Goal: Task Accomplishment & Management: Complete application form

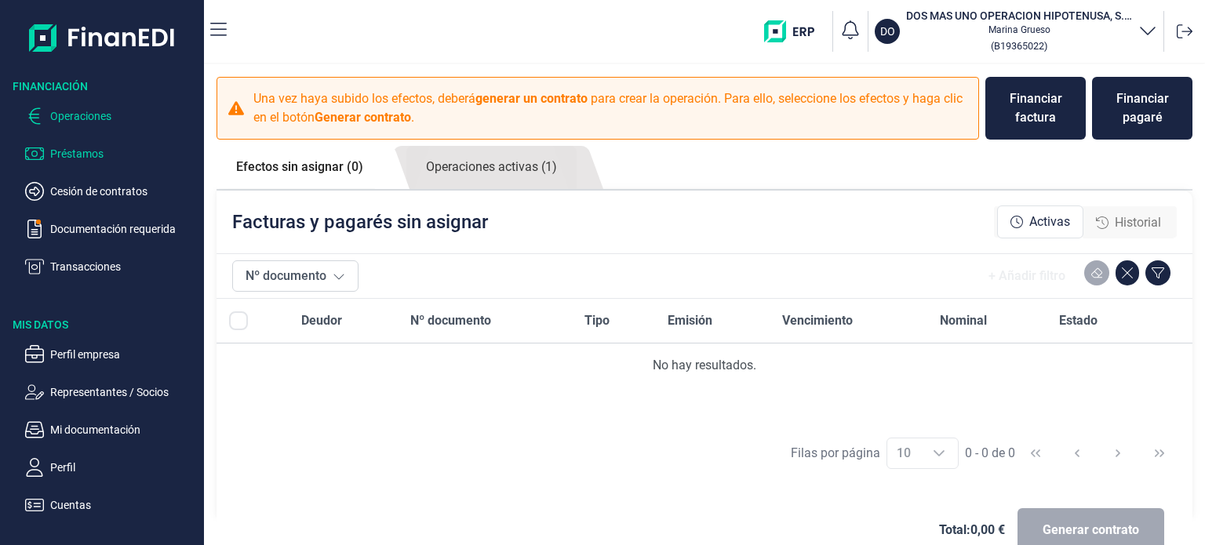
click at [67, 151] on p "Préstamos" at bounding box center [123, 153] width 147 height 19
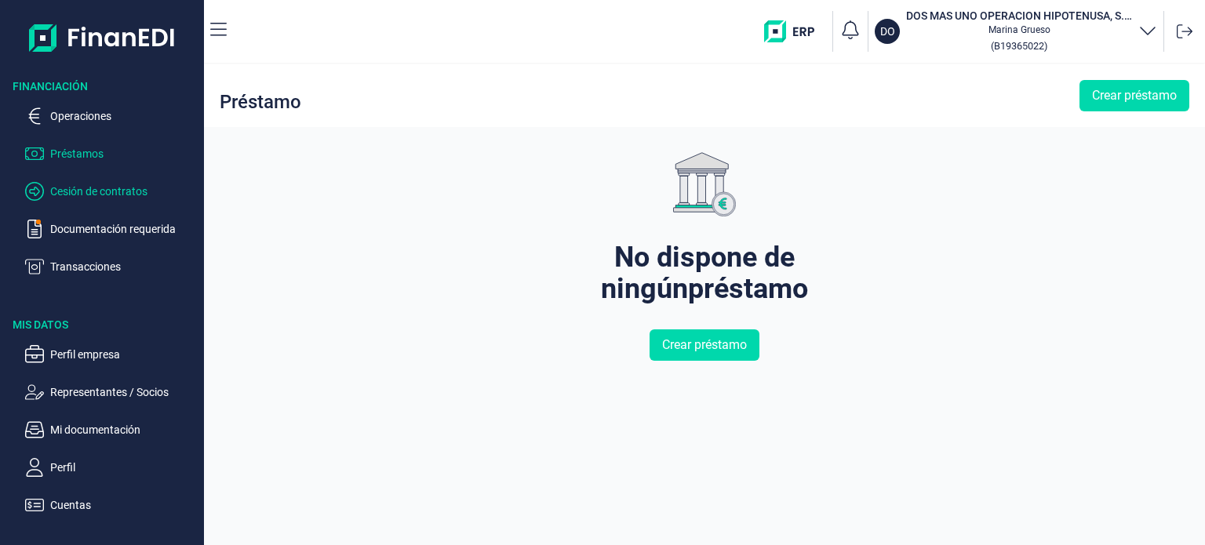
click at [96, 193] on p "Cesión de contratos" at bounding box center [123, 191] width 147 height 19
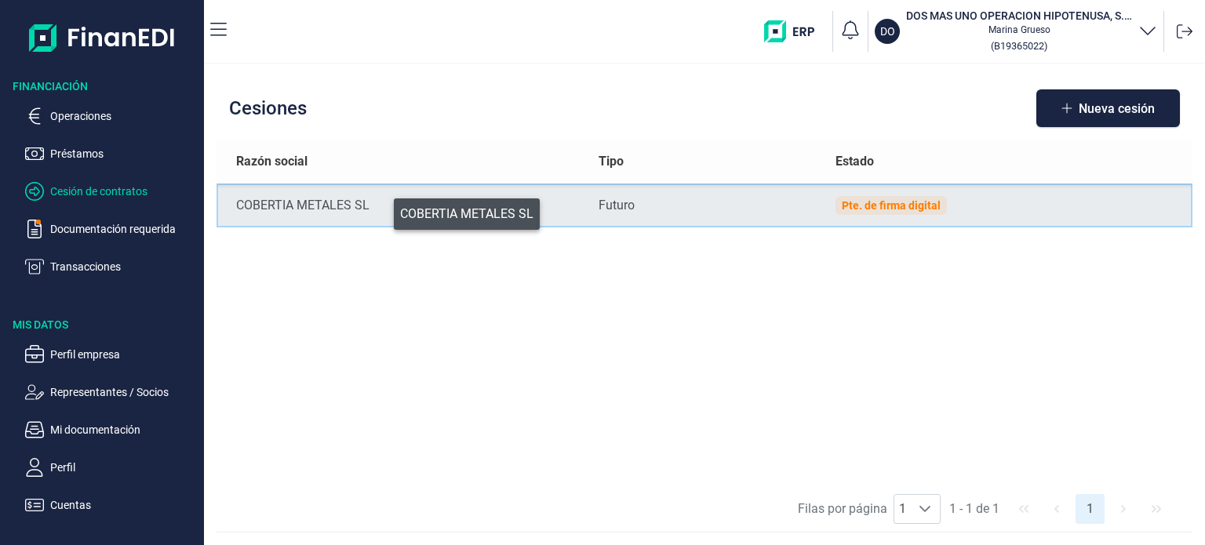
click at [383, 210] on div "COBERTIA METALES SL" at bounding box center [404, 205] width 337 height 19
click at [383, 210] on div "Financiación Operaciones Préstamos Cesión de contratos Documentación requerida …" at bounding box center [602, 272] width 1205 height 545
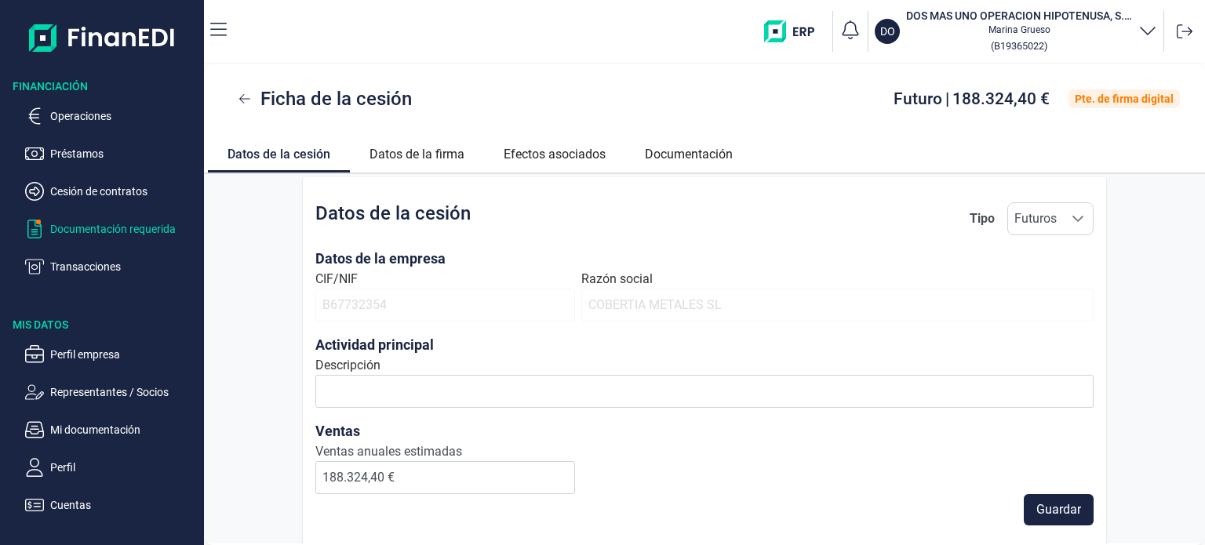
click at [194, 225] on p "Documentación requerida" at bounding box center [123, 229] width 147 height 19
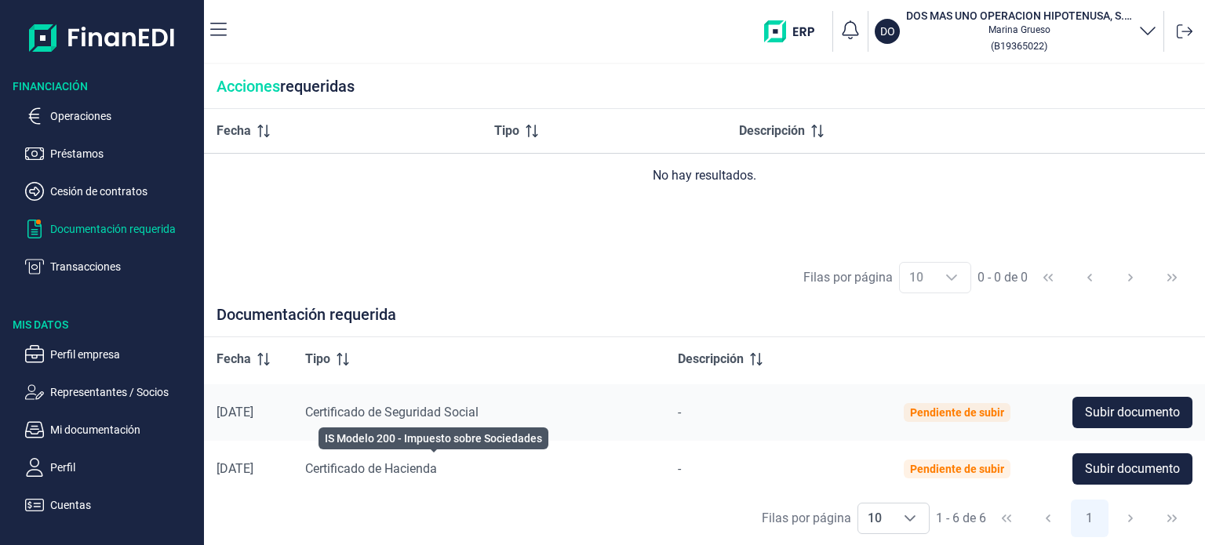
scroll to position [228, 0]
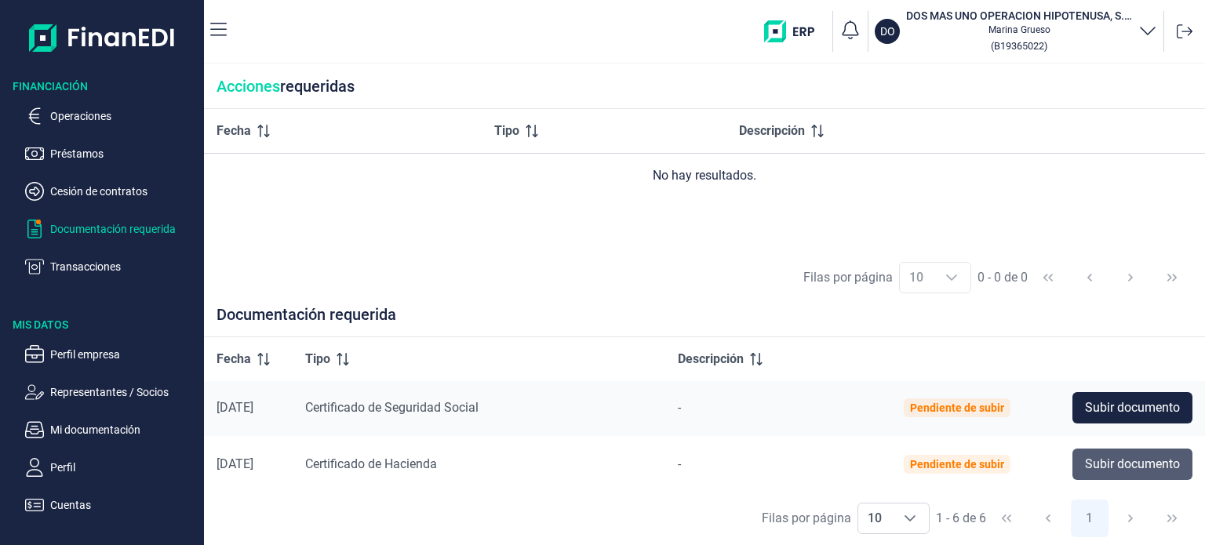
click at [1125, 463] on span "Subir documento" at bounding box center [1132, 464] width 95 height 19
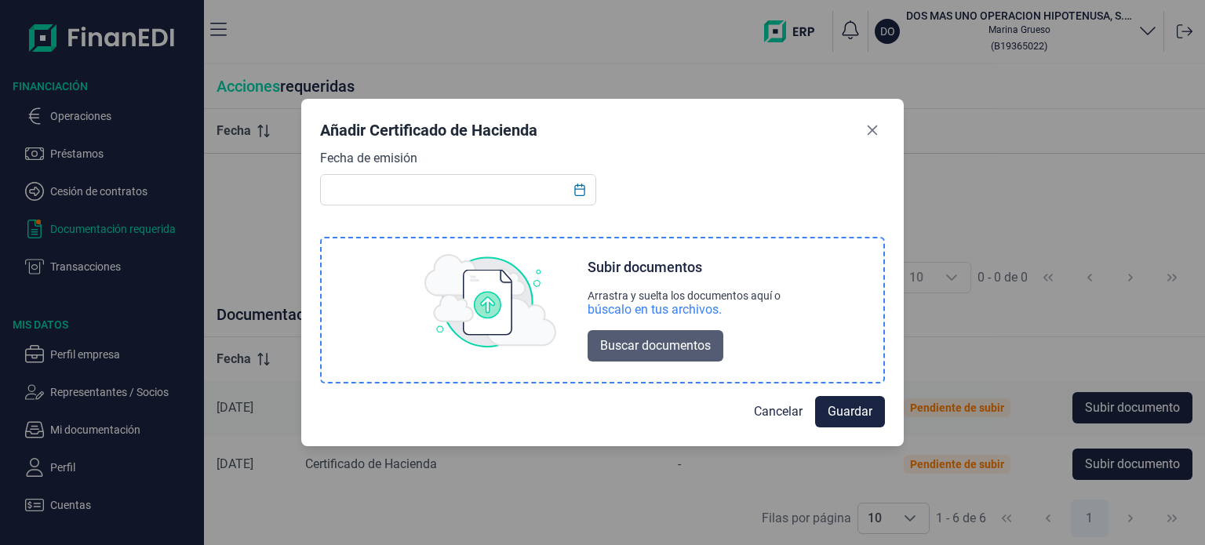
click at [627, 339] on span "Buscar documentos" at bounding box center [655, 345] width 111 height 19
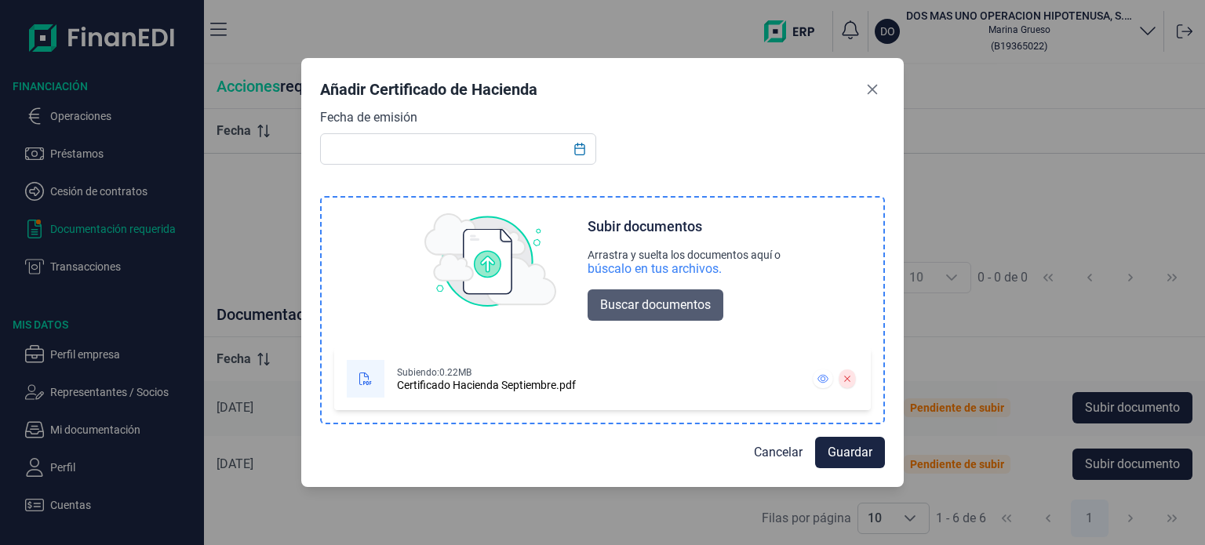
scroll to position [0, 0]
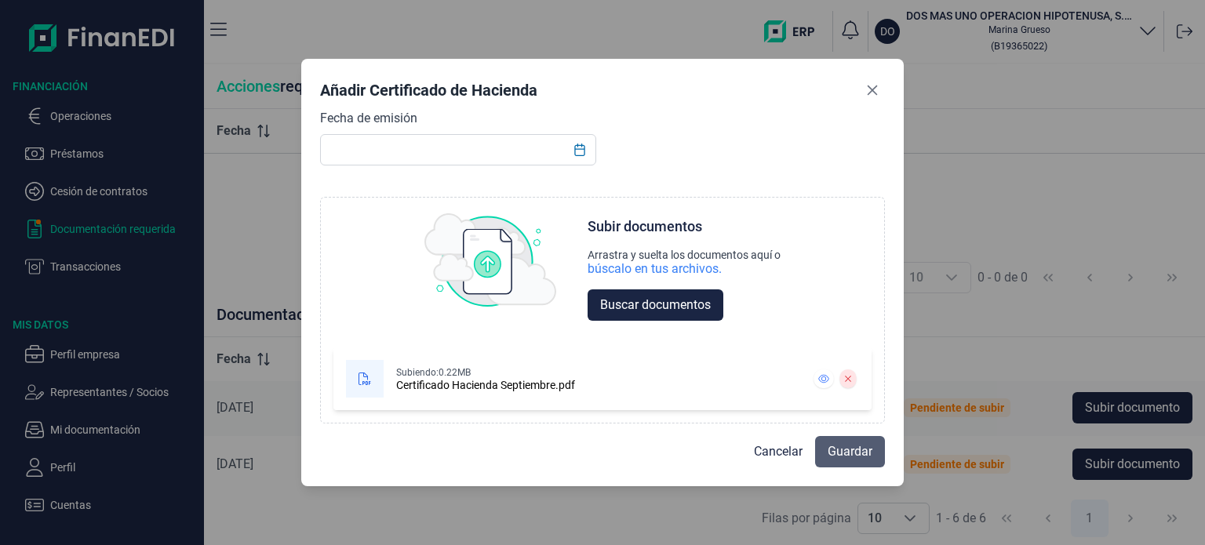
click at [863, 453] on span "Guardar" at bounding box center [849, 451] width 45 height 19
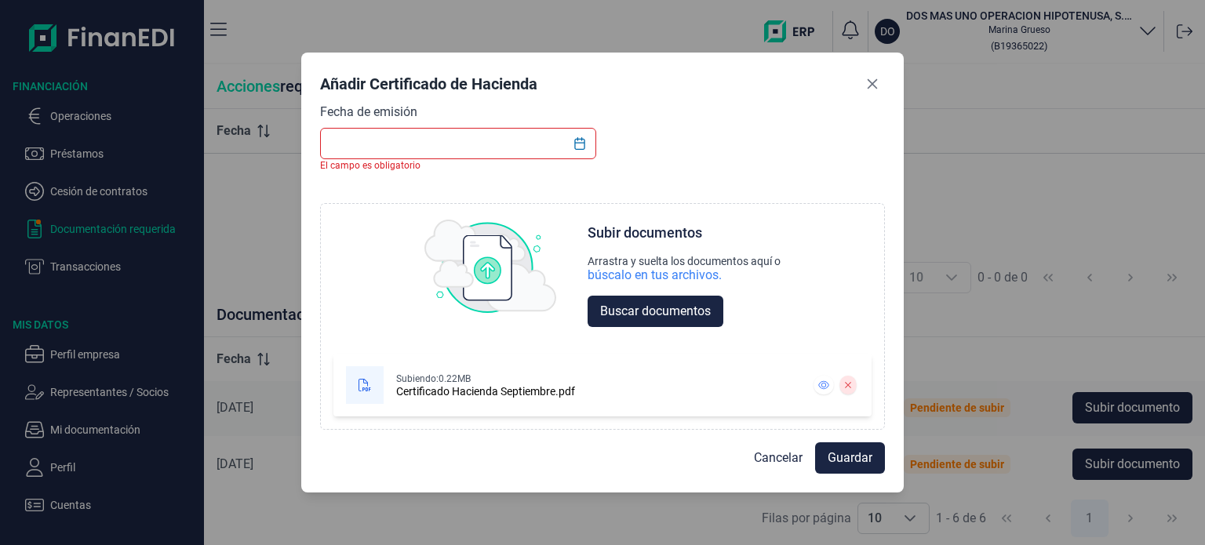
click at [462, 144] on input "text" at bounding box center [458, 143] width 276 height 31
click at [374, 143] on input "text" at bounding box center [458, 143] width 276 height 31
click at [577, 140] on icon "Choose Date" at bounding box center [579, 143] width 10 height 13
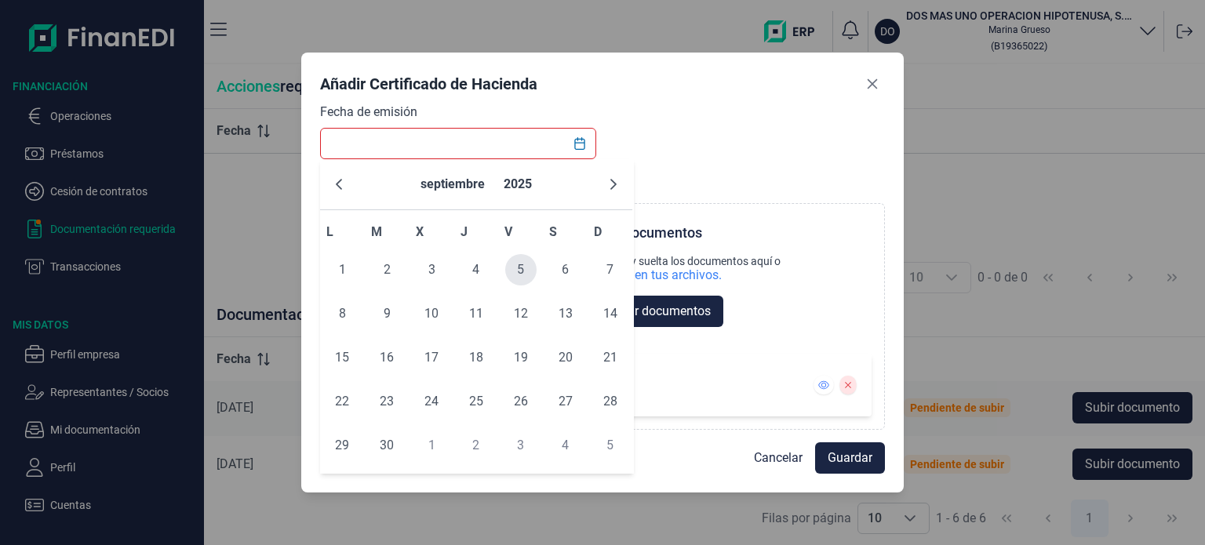
click at [524, 276] on span "5" at bounding box center [520, 269] width 31 height 31
type input "[DATE]"
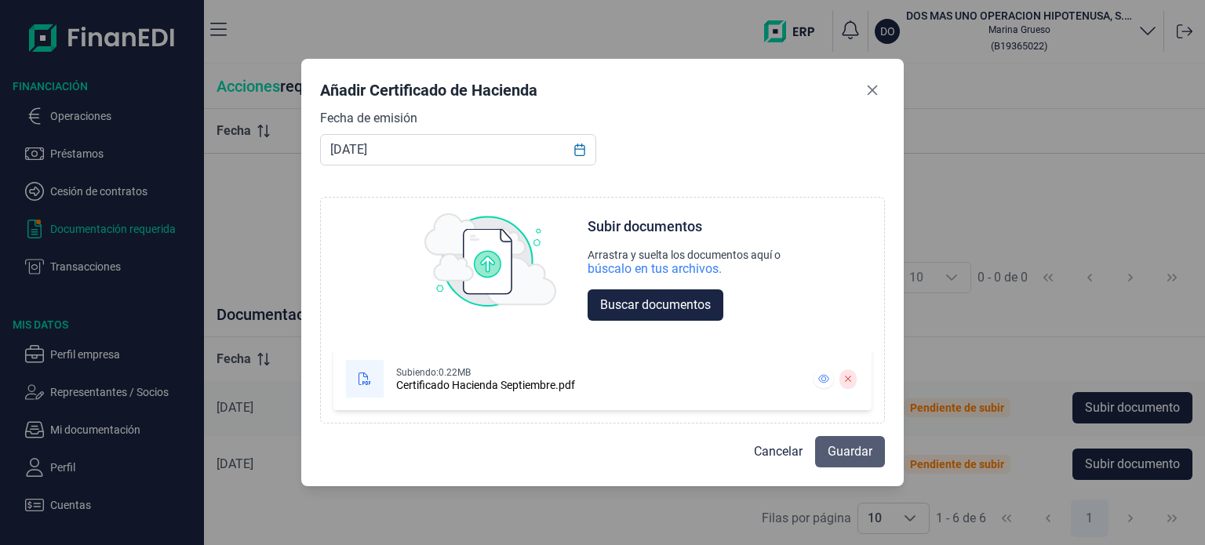
click at [864, 454] on span "Guardar" at bounding box center [849, 451] width 45 height 19
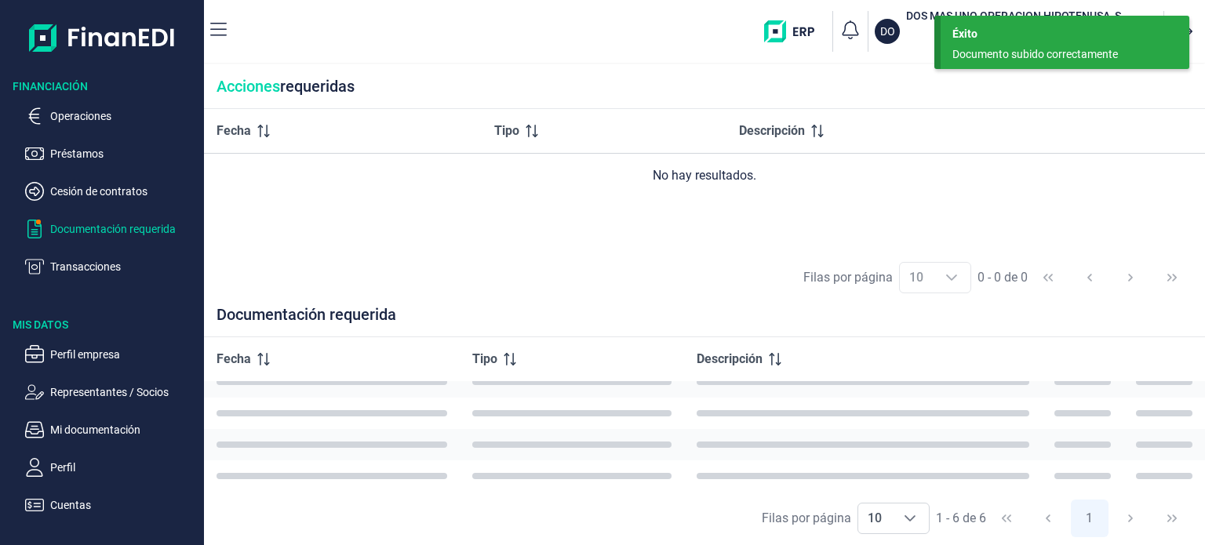
scroll to position [172, 0]
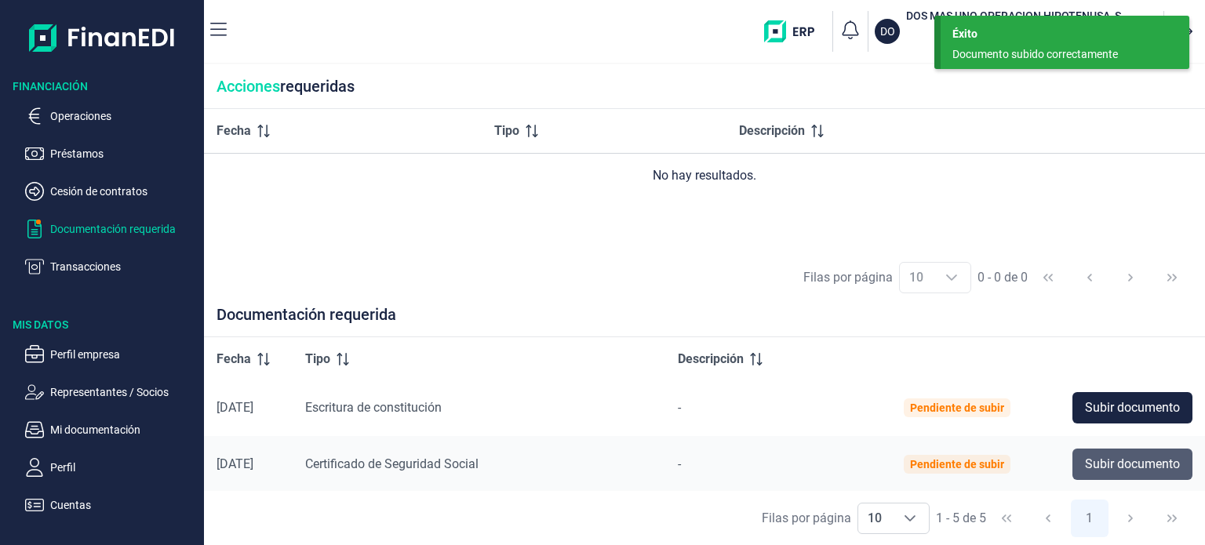
click at [1085, 460] on span "Subir documento" at bounding box center [1132, 464] width 95 height 19
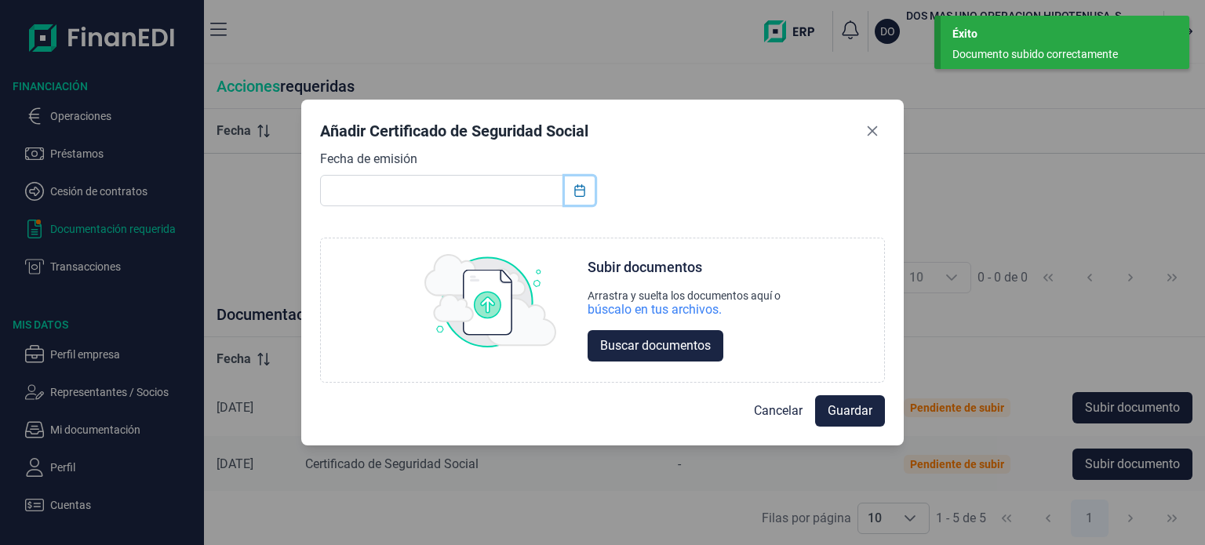
click at [580, 189] on icon "Choose Date" at bounding box center [579, 190] width 10 height 13
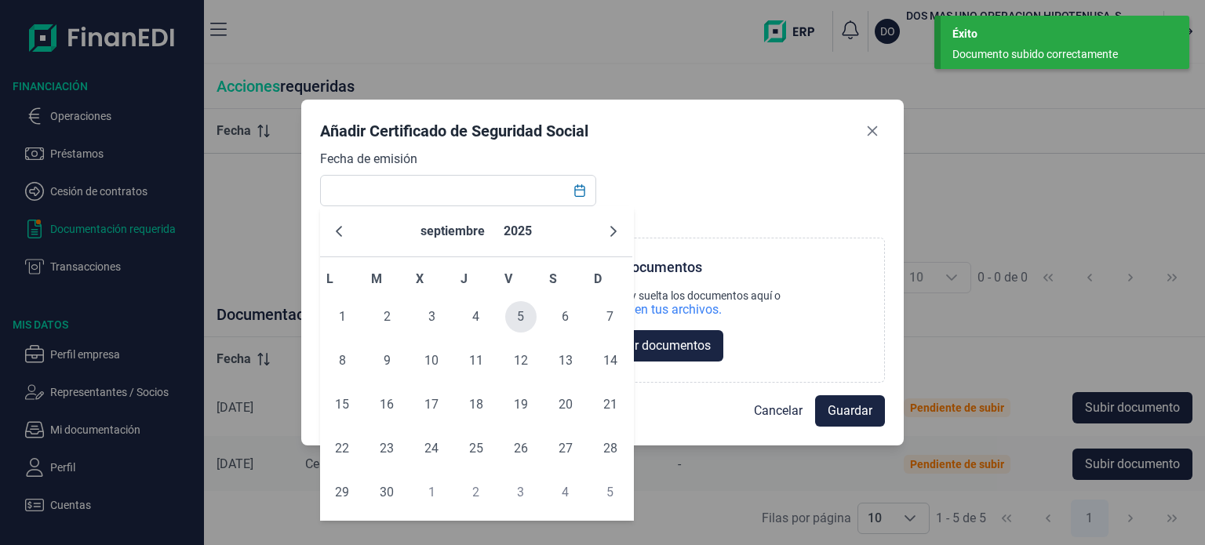
click at [514, 318] on span "5" at bounding box center [520, 316] width 31 height 31
type input "[DATE]"
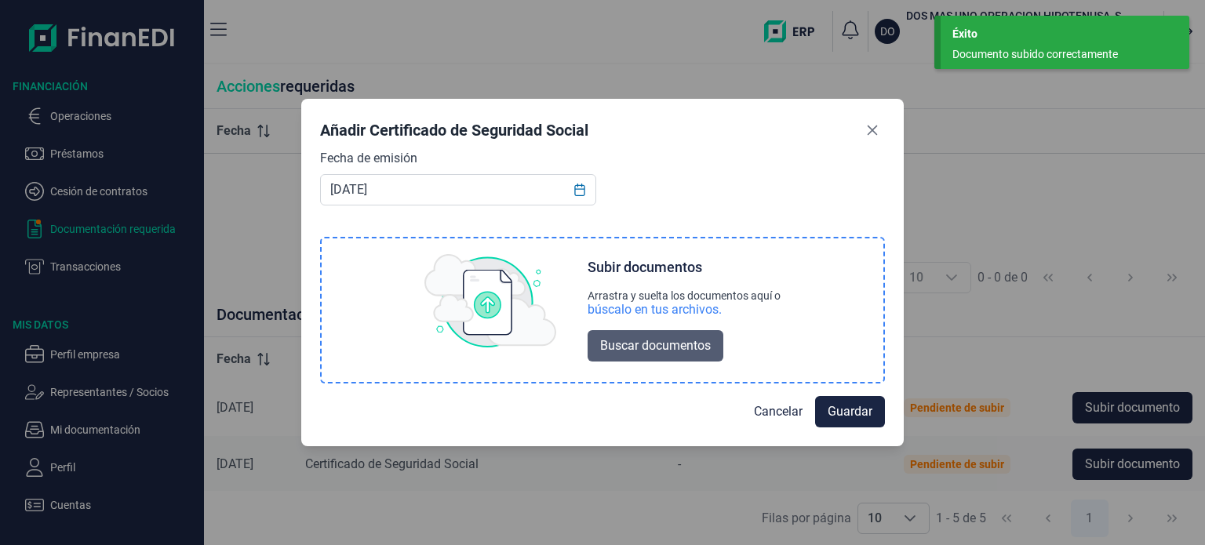
click at [678, 340] on span "Buscar documentos" at bounding box center [655, 345] width 111 height 19
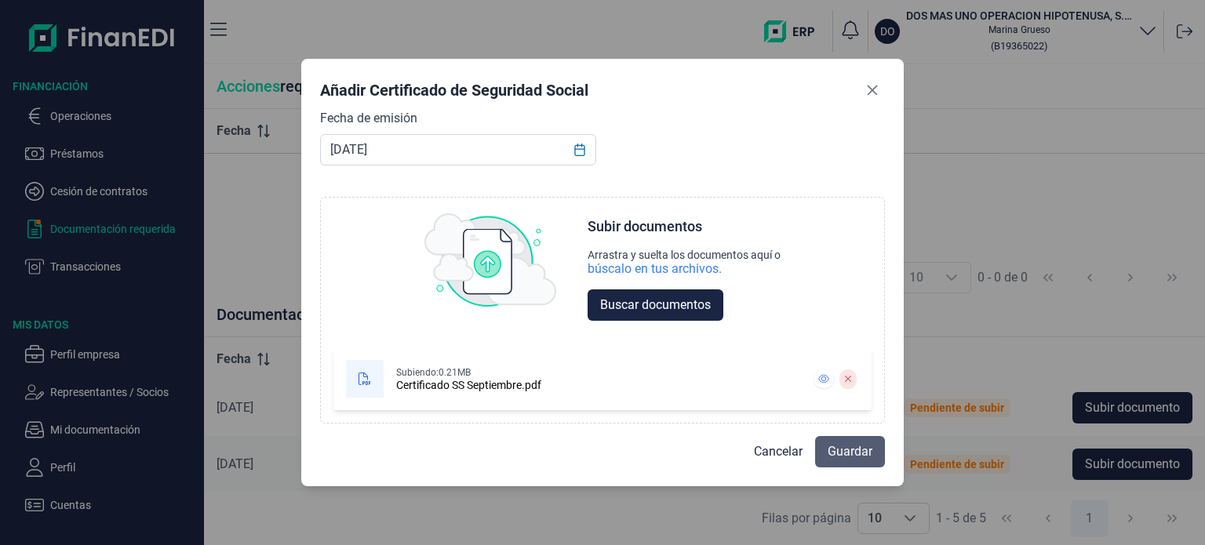
click at [844, 452] on span "Guardar" at bounding box center [849, 451] width 45 height 19
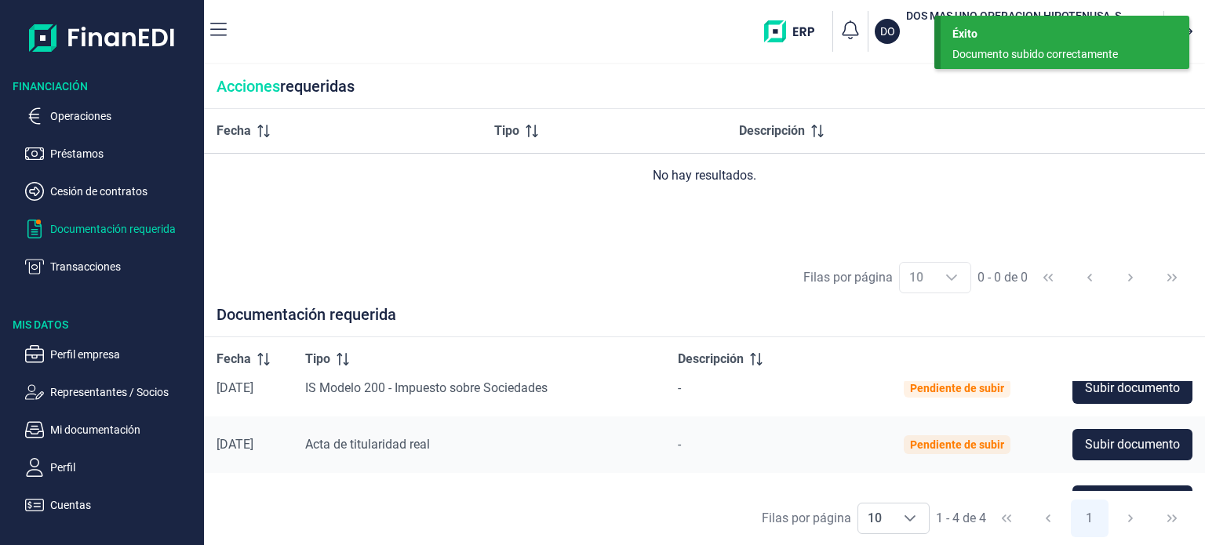
scroll to position [115, 0]
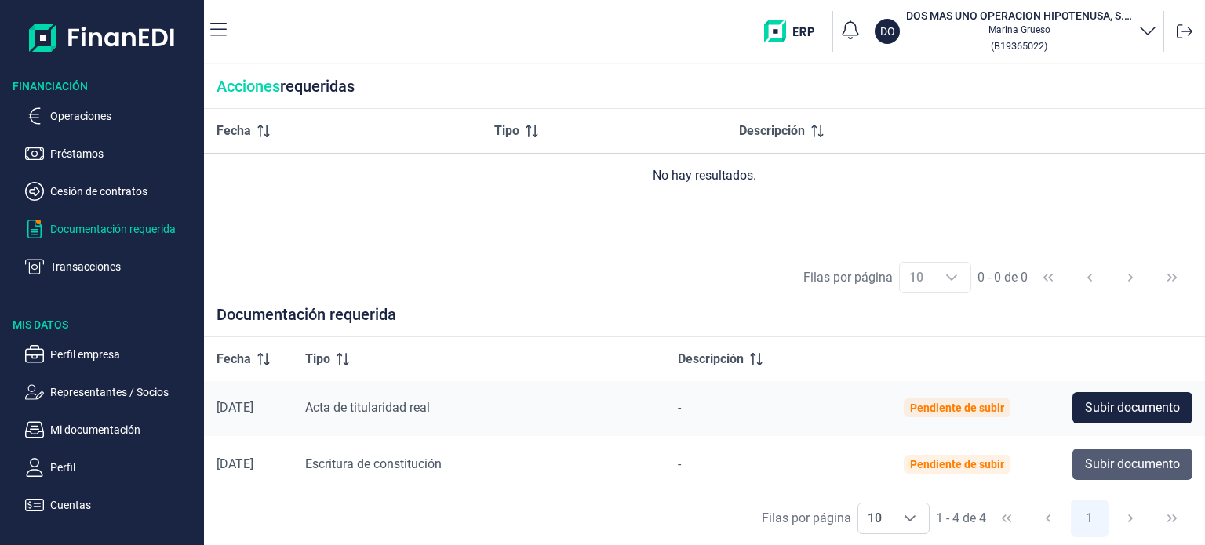
click at [1129, 467] on span "Subir documento" at bounding box center [1132, 464] width 95 height 19
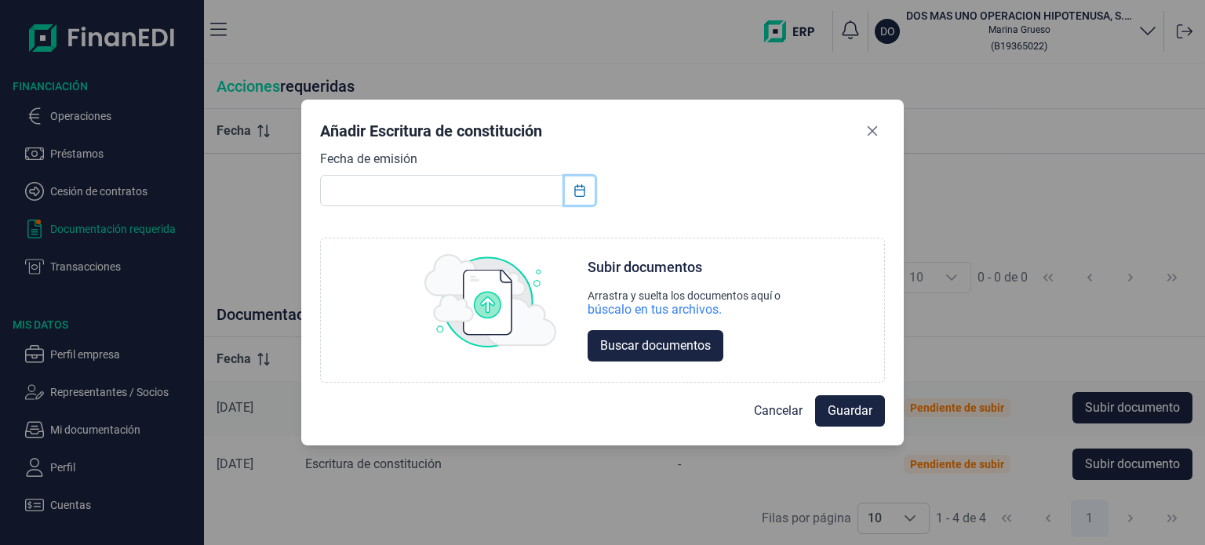
click at [575, 191] on icon "Choose Date" at bounding box center [579, 190] width 10 height 13
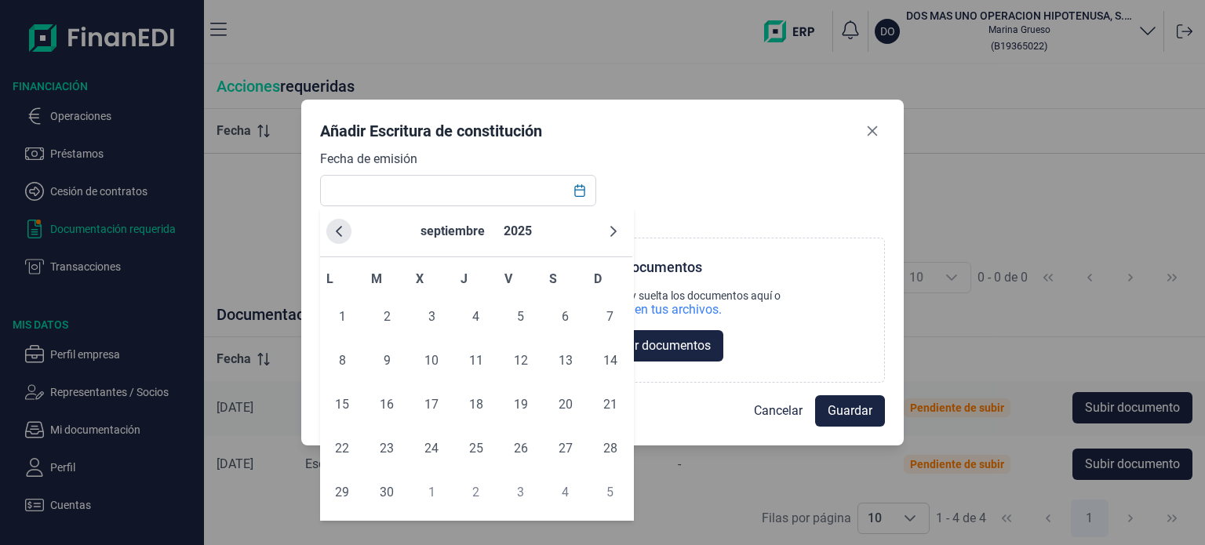
click at [336, 239] on button "Previous Month" at bounding box center [338, 231] width 25 height 25
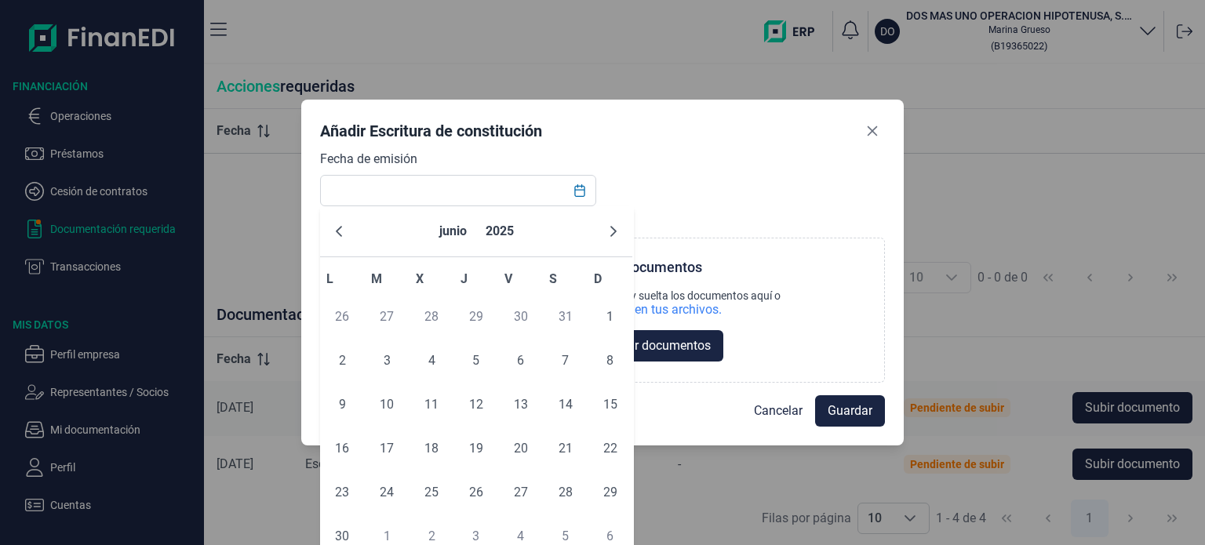
click at [336, 239] on button "Previous Month" at bounding box center [338, 231] width 25 height 25
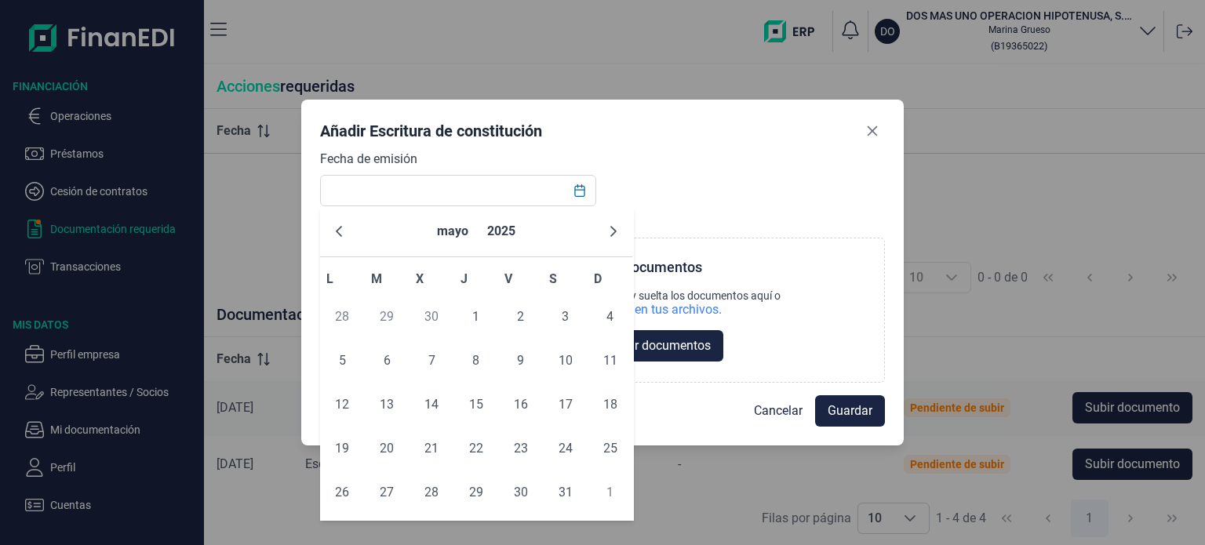
click at [336, 239] on button "Previous Month" at bounding box center [338, 231] width 25 height 25
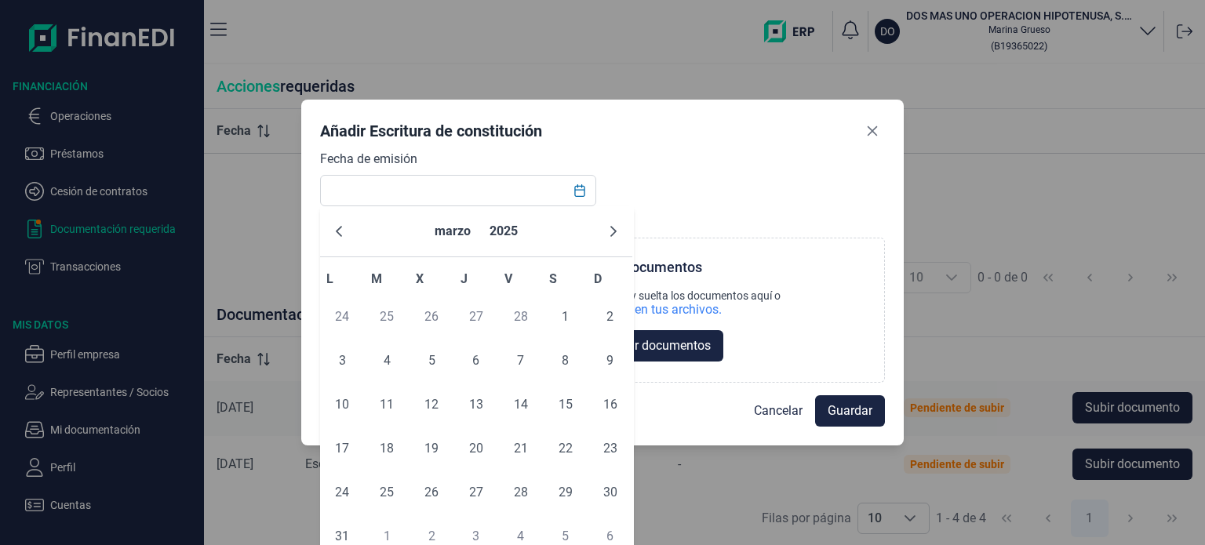
click at [336, 239] on button "Previous Month" at bounding box center [338, 231] width 25 height 25
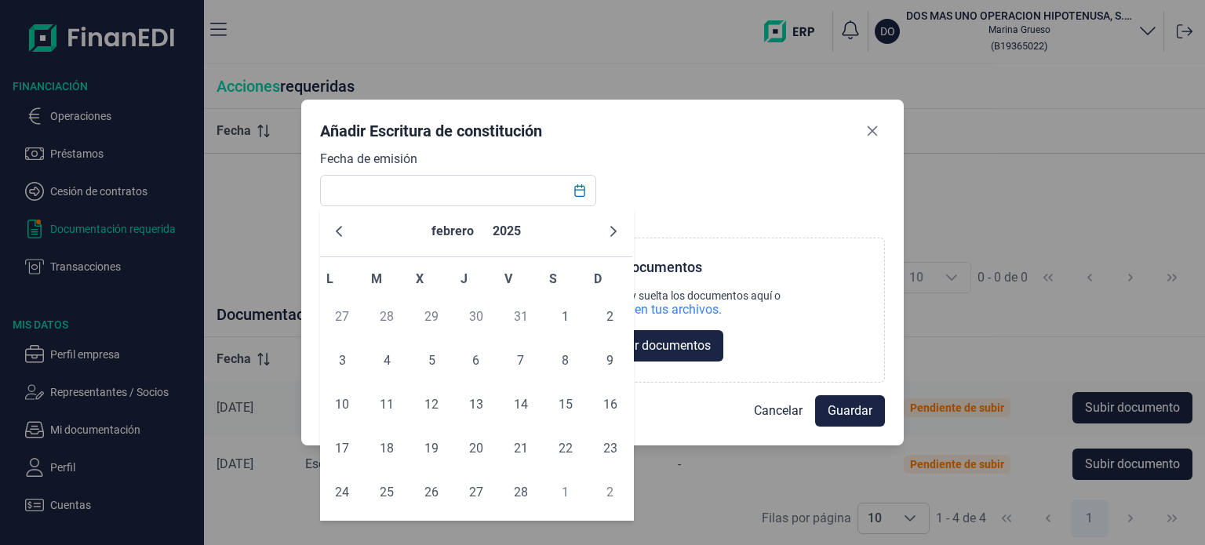
click at [336, 239] on button "Previous Month" at bounding box center [338, 231] width 25 height 25
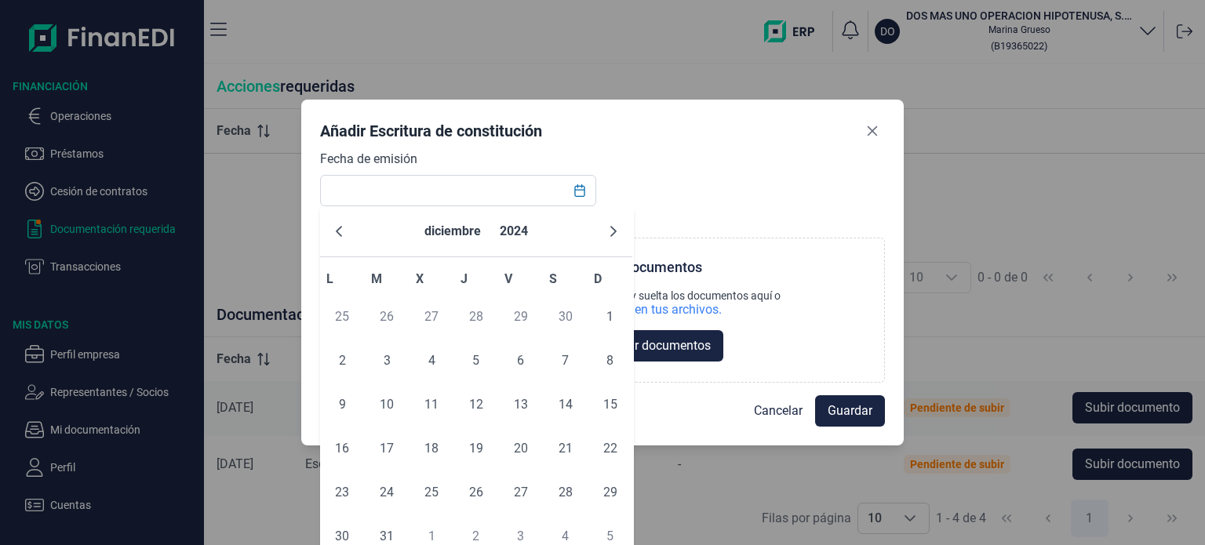
click at [336, 239] on button "Previous Month" at bounding box center [338, 231] width 25 height 25
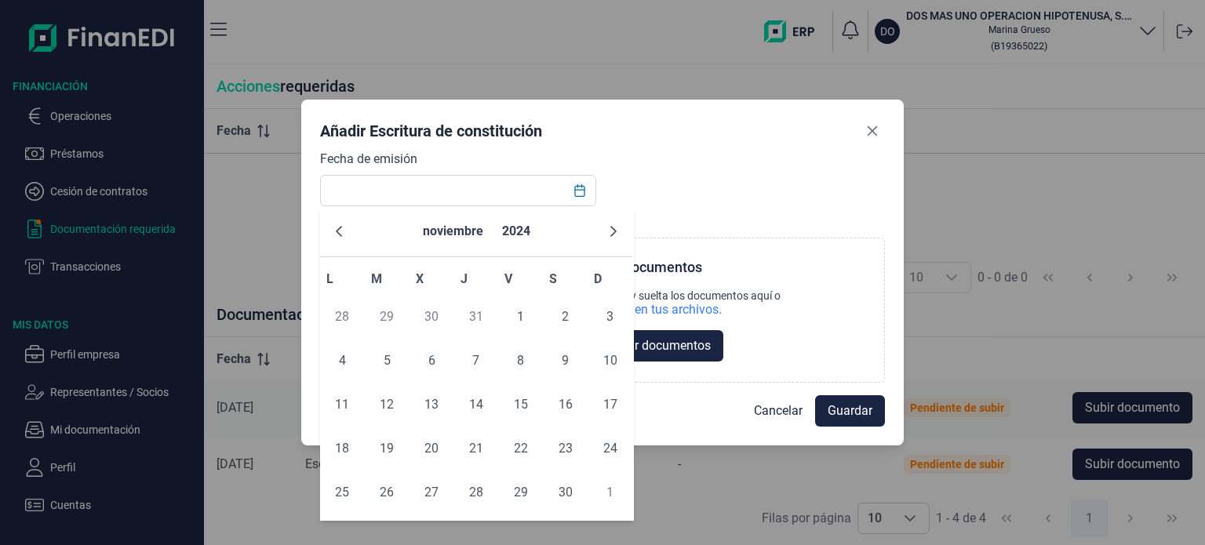
click at [336, 239] on button "Previous Month" at bounding box center [338, 231] width 25 height 25
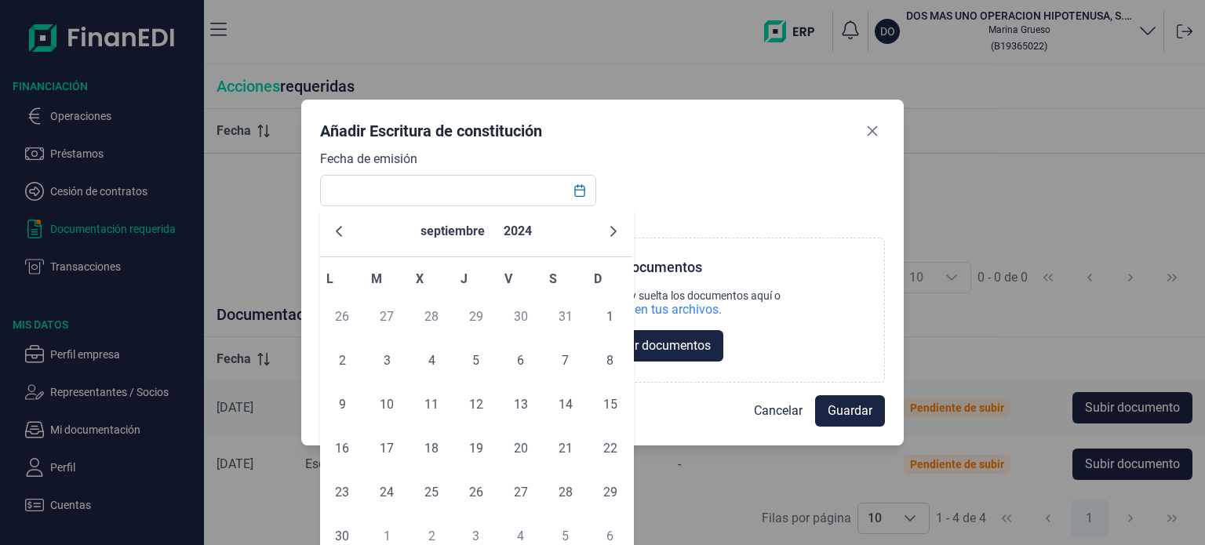
click at [336, 239] on button "Previous Month" at bounding box center [338, 231] width 25 height 25
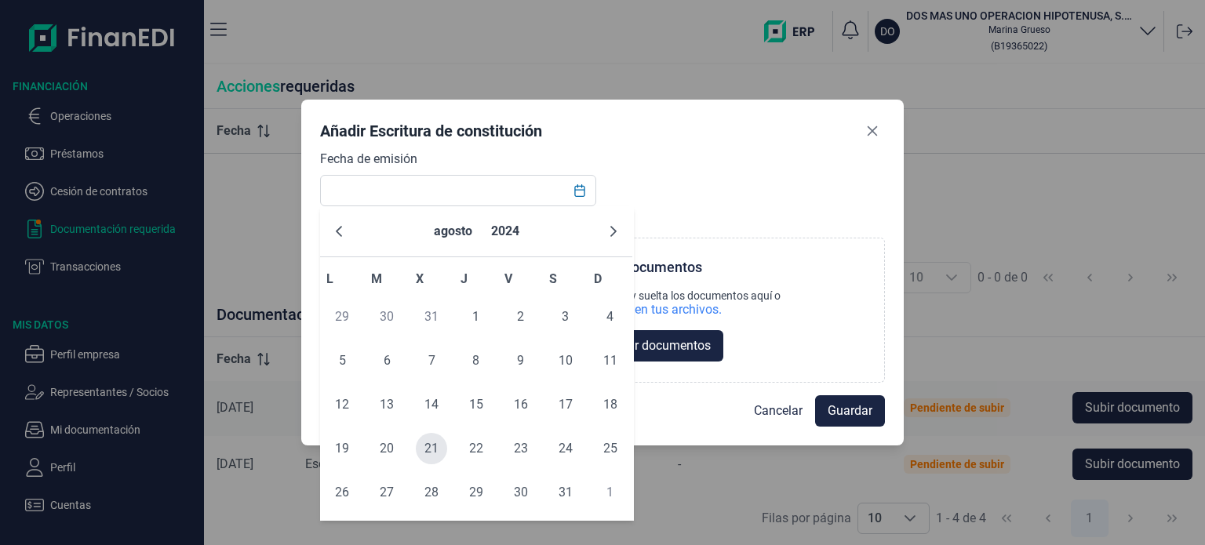
click at [430, 445] on span "21" at bounding box center [431, 448] width 31 height 31
type input "[DATE]"
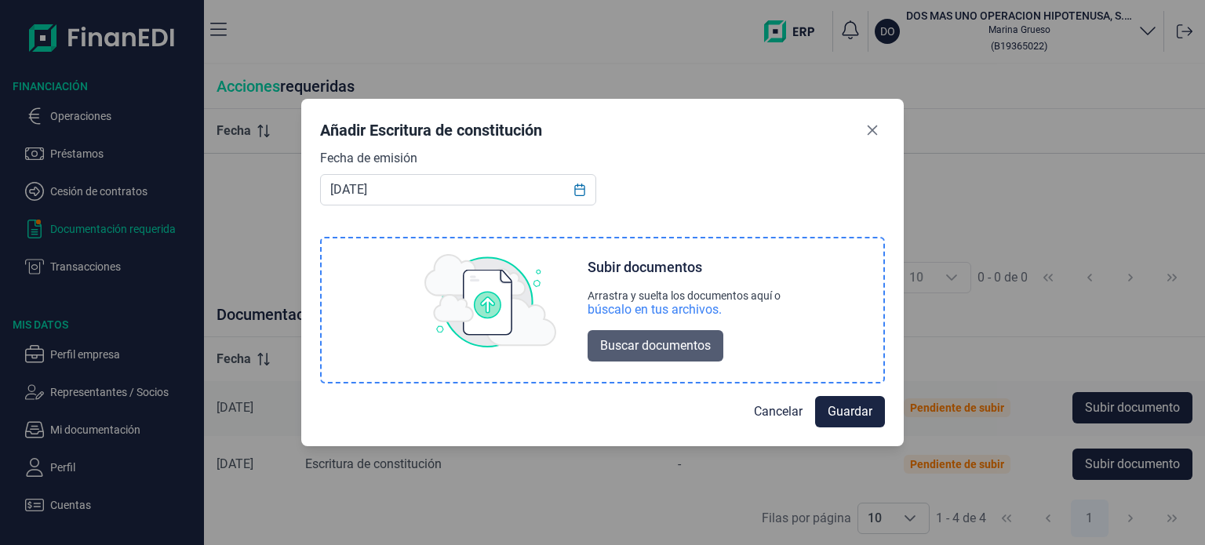
click at [671, 346] on span "Buscar documentos" at bounding box center [655, 345] width 111 height 19
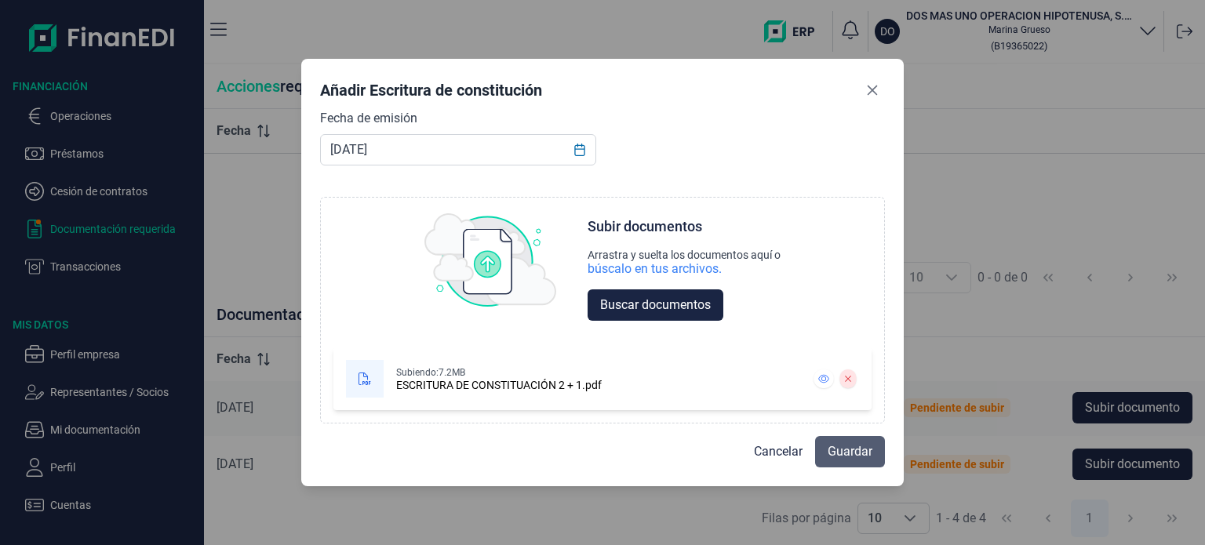
click at [847, 450] on span "Guardar" at bounding box center [849, 451] width 45 height 19
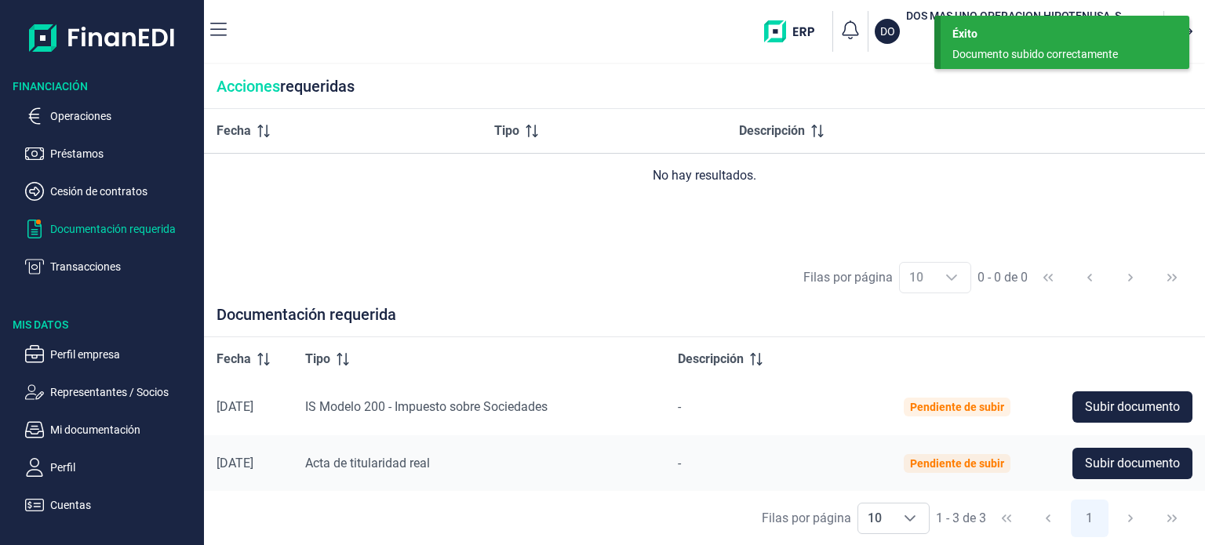
scroll to position [59, 0]
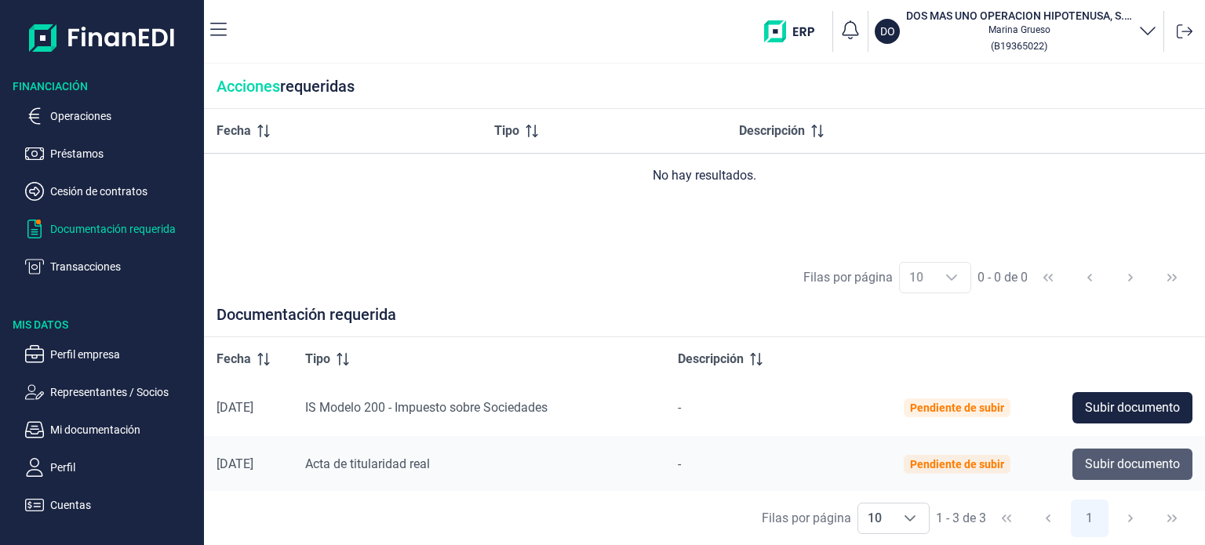
click at [1120, 461] on span "Subir documento" at bounding box center [1132, 464] width 95 height 19
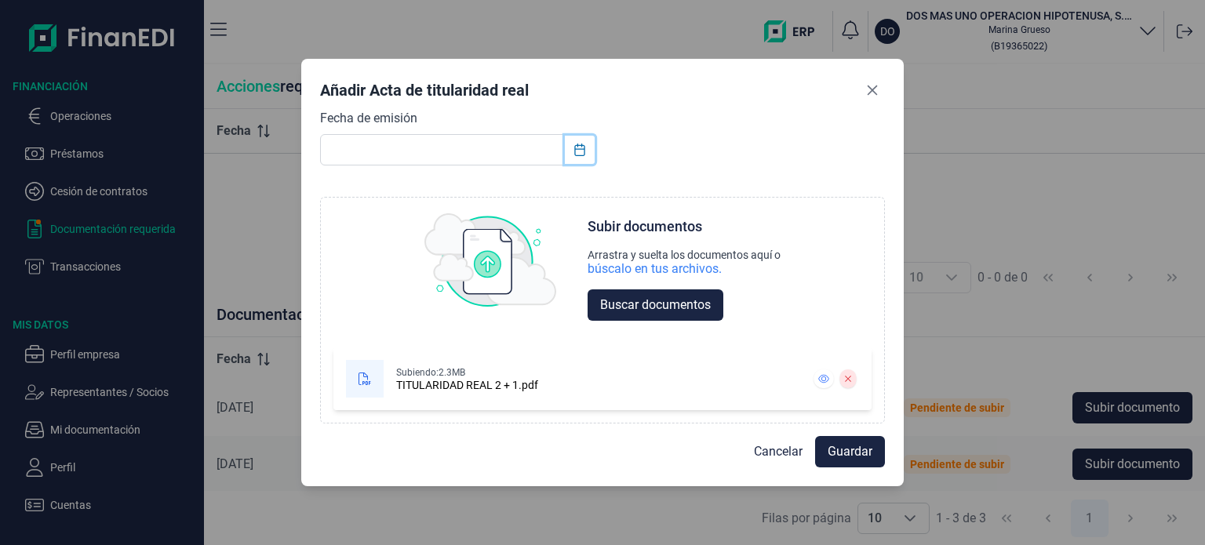
click at [580, 146] on icon "Choose Date" at bounding box center [579, 150] width 13 height 13
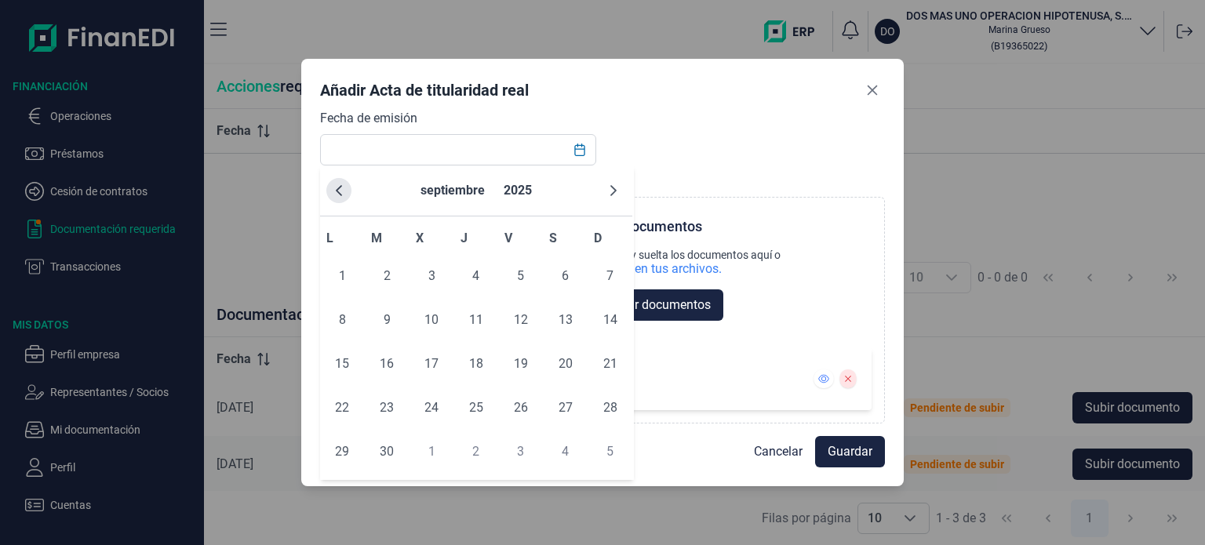
click at [342, 191] on icon "Previous Month" at bounding box center [339, 190] width 13 height 13
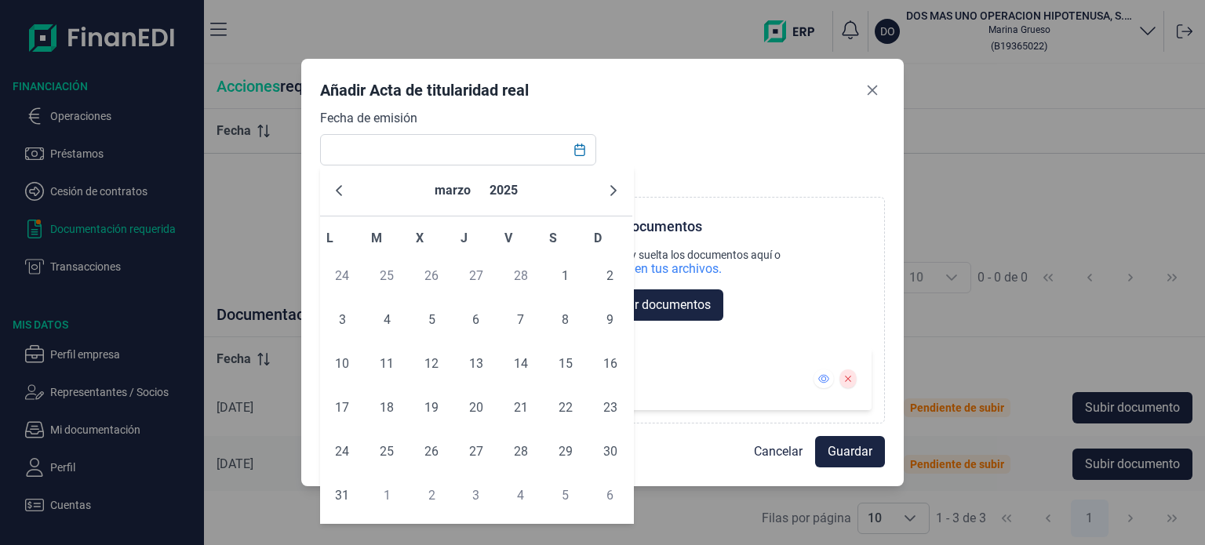
click at [342, 191] on icon "Previous Month" at bounding box center [339, 190] width 13 height 13
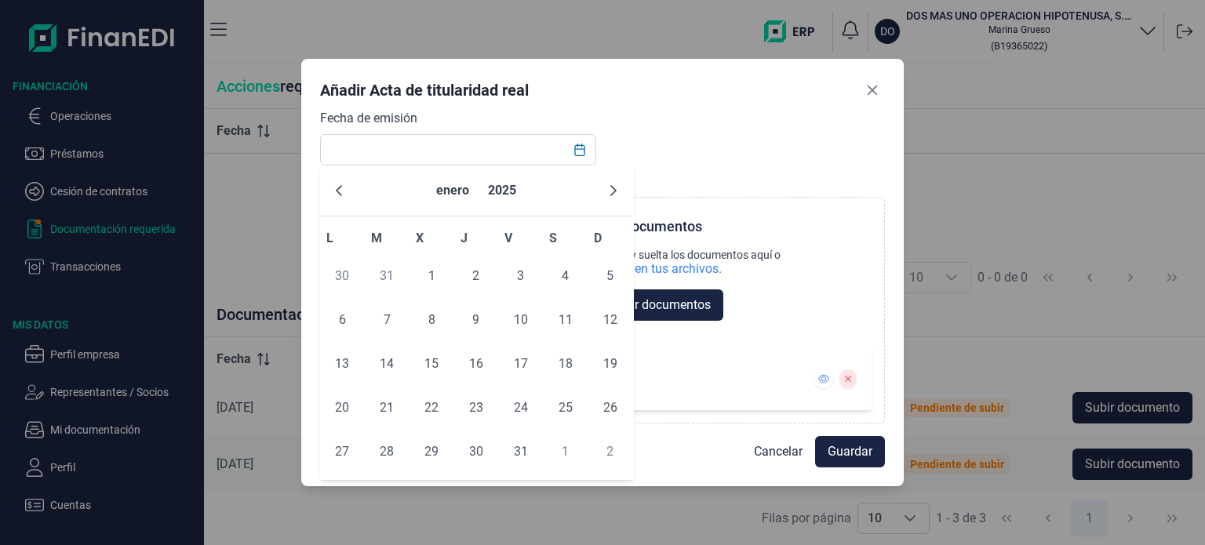
click at [342, 191] on icon "Previous Month" at bounding box center [339, 190] width 13 height 13
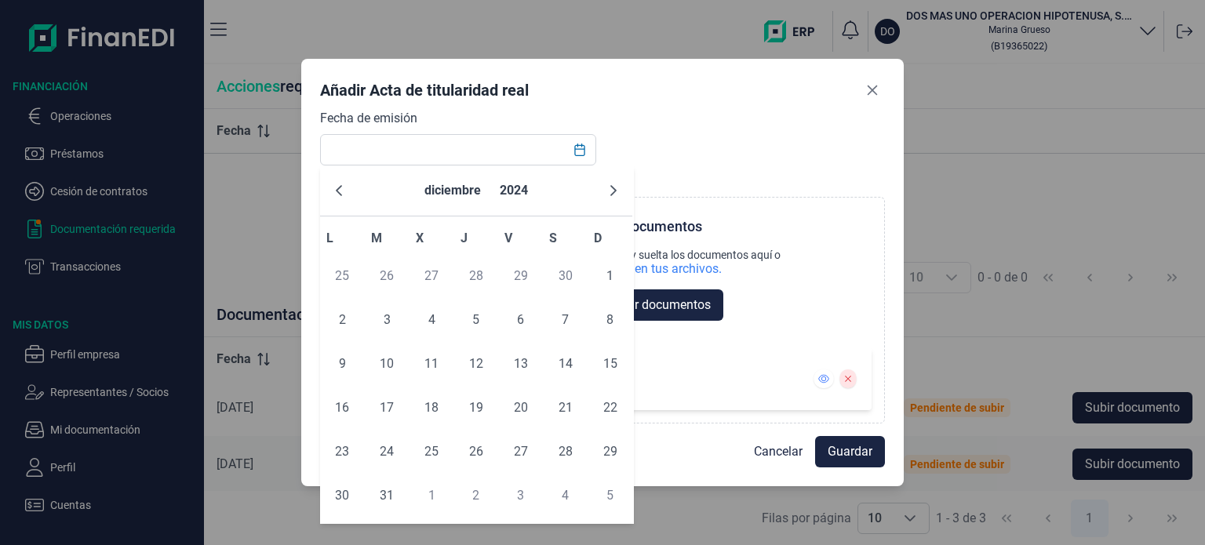
click at [342, 191] on icon "Previous Month" at bounding box center [339, 190] width 13 height 13
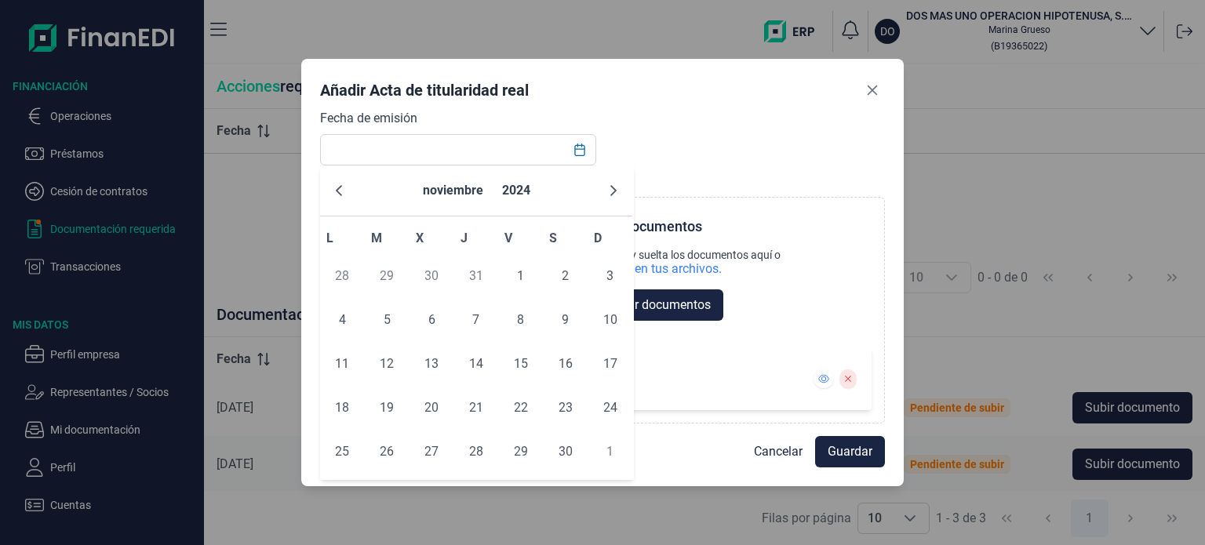
click at [342, 191] on icon "Previous Month" at bounding box center [339, 190] width 13 height 13
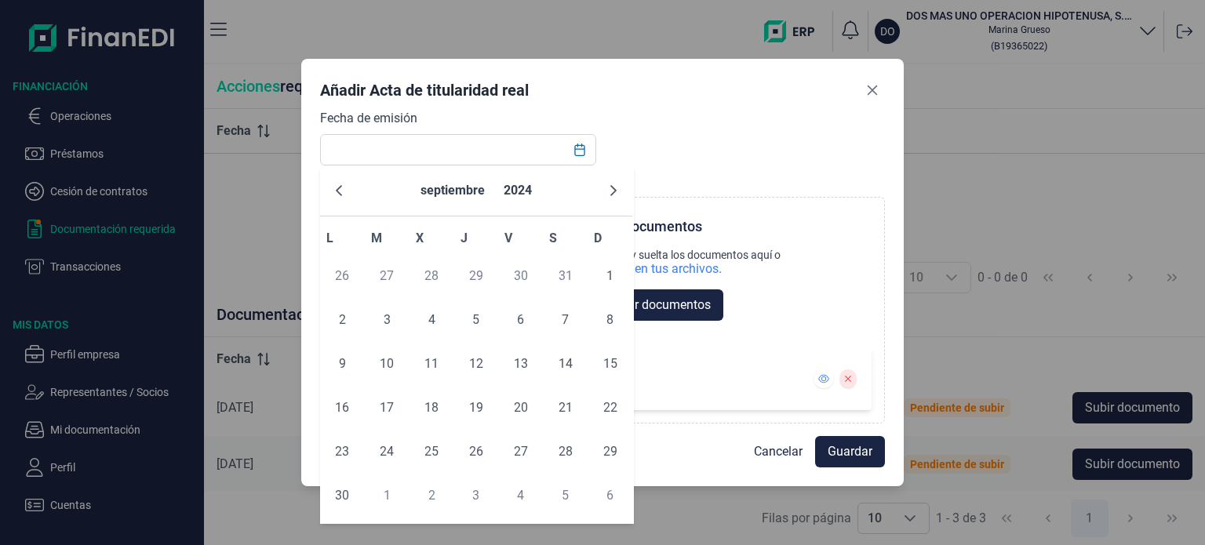
click at [342, 191] on icon "Previous Month" at bounding box center [339, 190] width 13 height 13
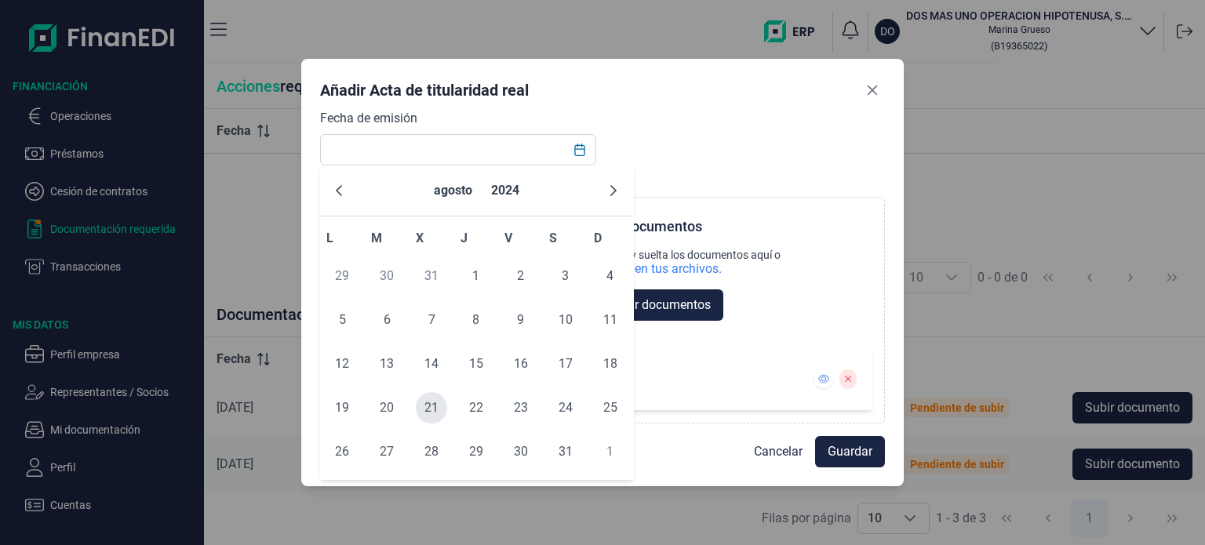
click at [436, 401] on span "21" at bounding box center [431, 407] width 31 height 31
type input "[DATE]"
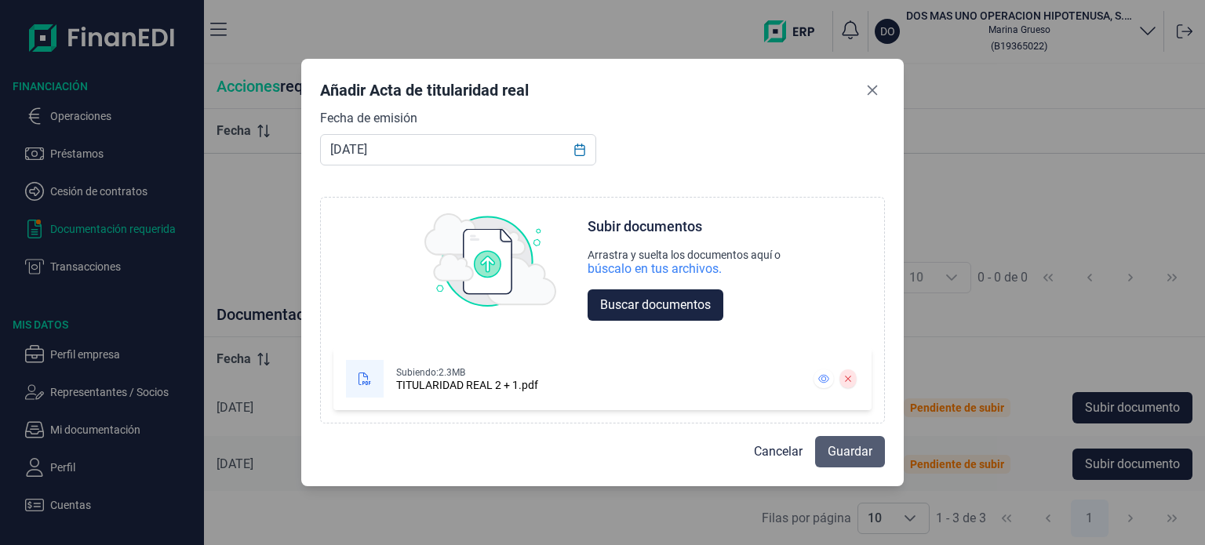
click at [842, 453] on span "Guardar" at bounding box center [849, 451] width 45 height 19
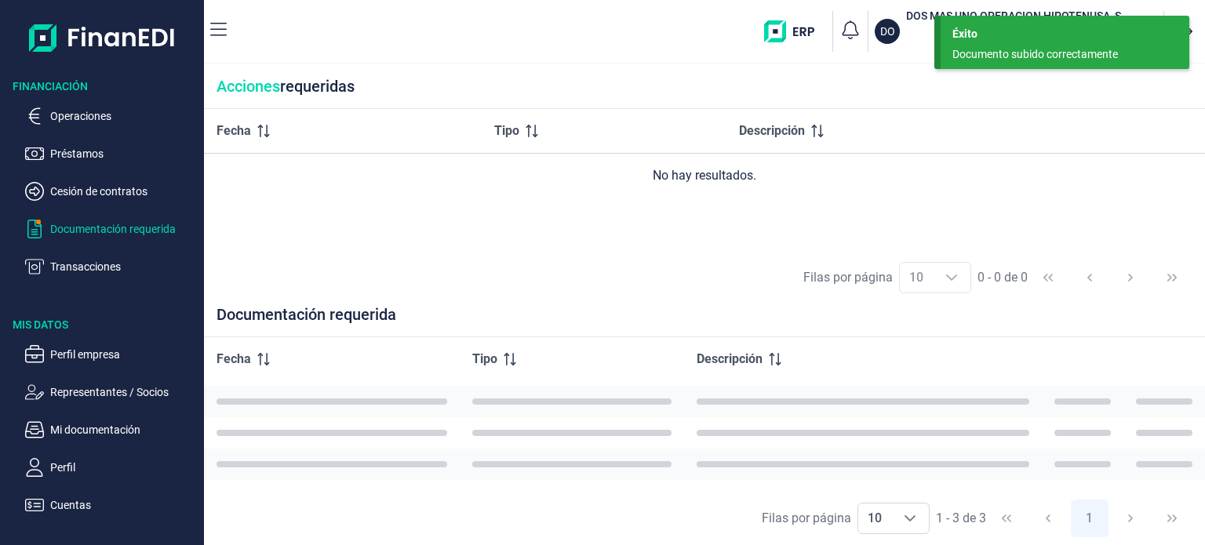
scroll to position [2, 0]
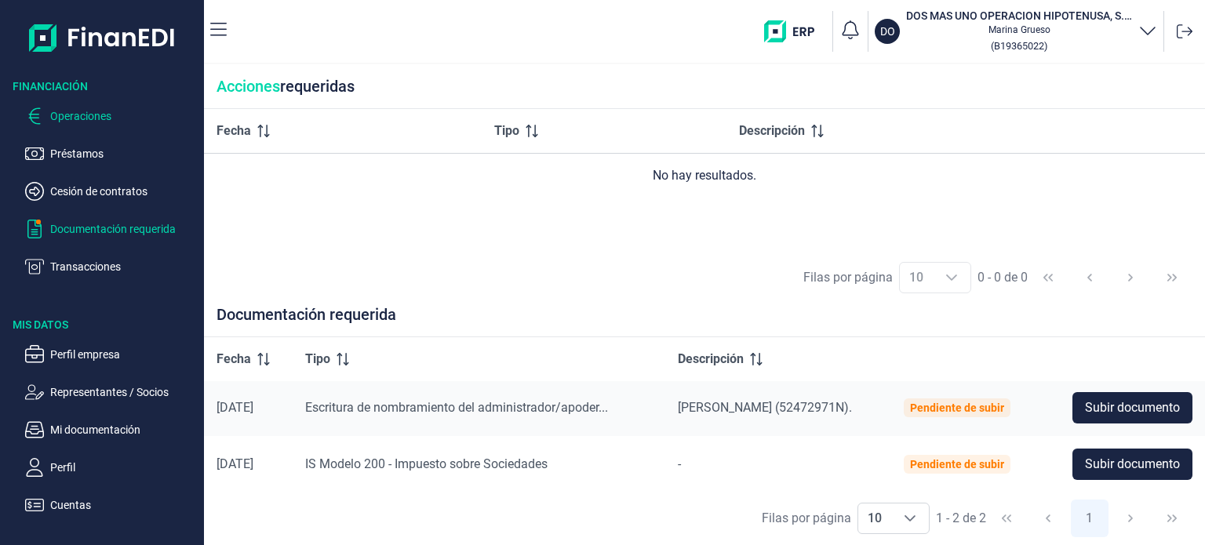
click at [151, 115] on p "Operaciones" at bounding box center [123, 116] width 147 height 19
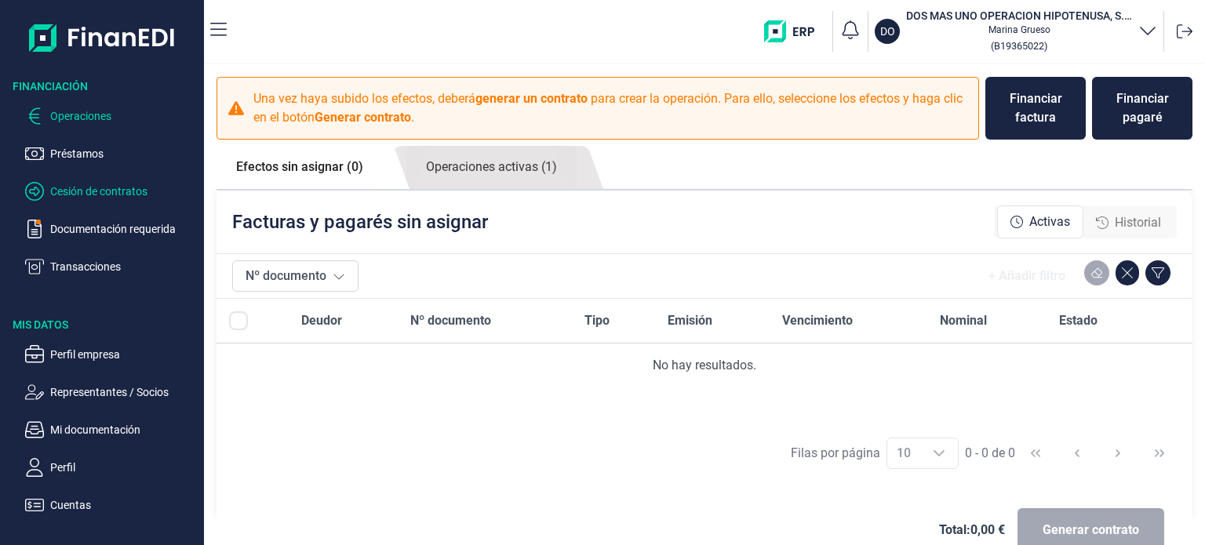
click at [79, 191] on p "Cesión de contratos" at bounding box center [123, 191] width 147 height 19
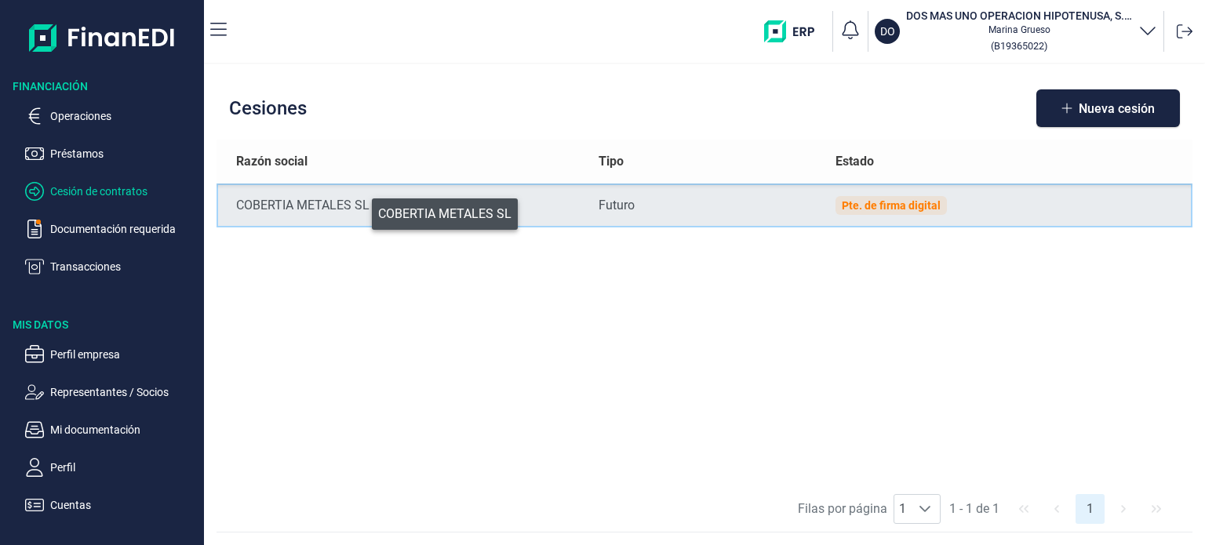
click at [361, 210] on div "COBERTIA METALES SL" at bounding box center [404, 205] width 337 height 19
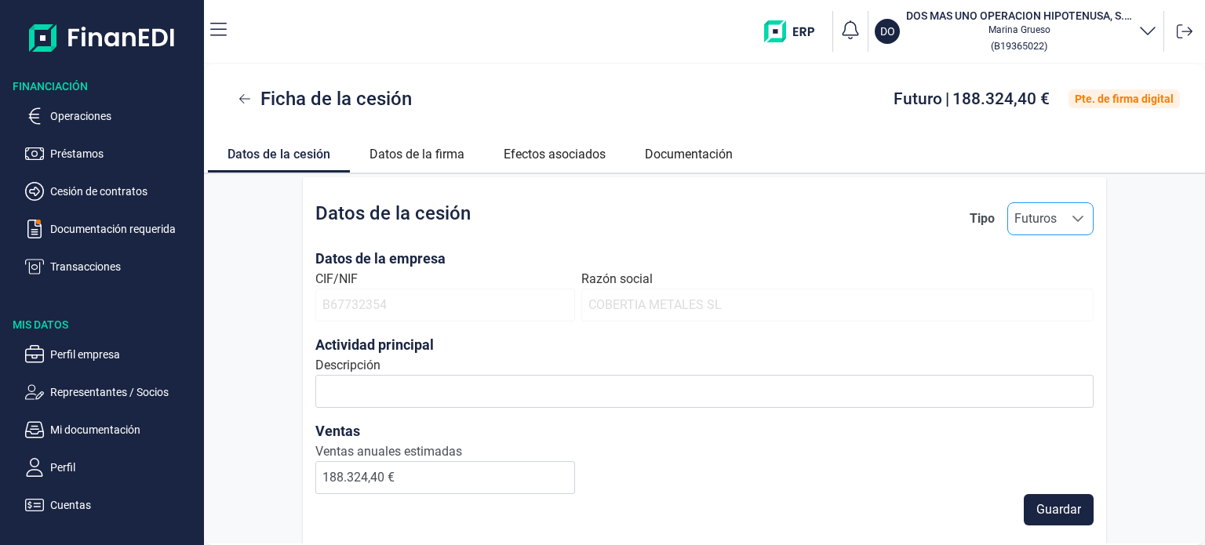
click at [1017, 221] on span "Futuros" at bounding box center [1035, 218] width 55 height 31
click at [100, 272] on p "Transacciones" at bounding box center [123, 266] width 147 height 19
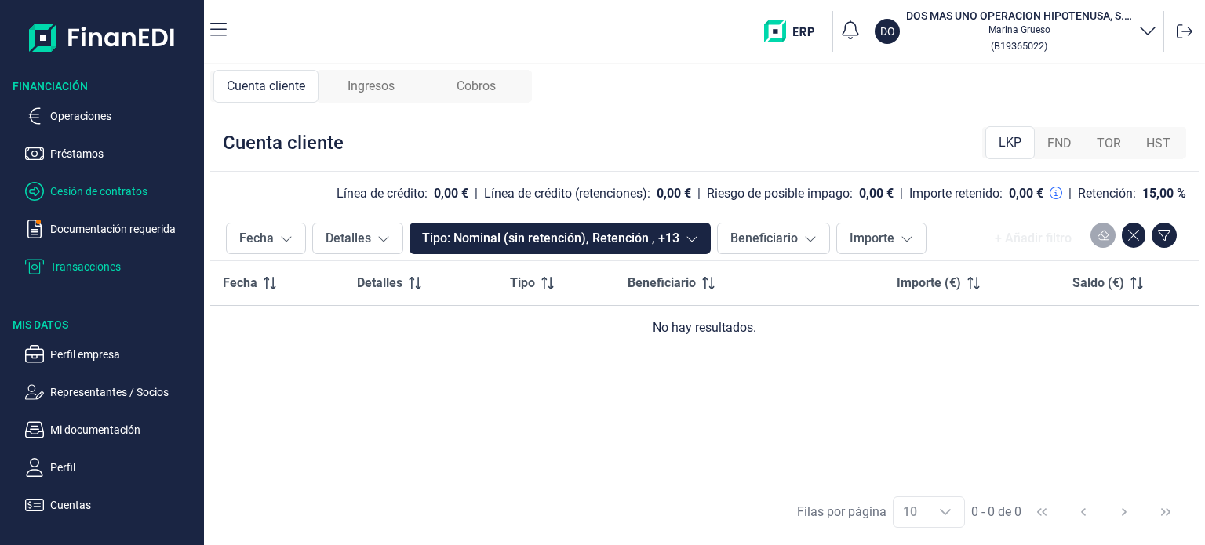
click at [107, 191] on p "Cesión de contratos" at bounding box center [123, 191] width 147 height 19
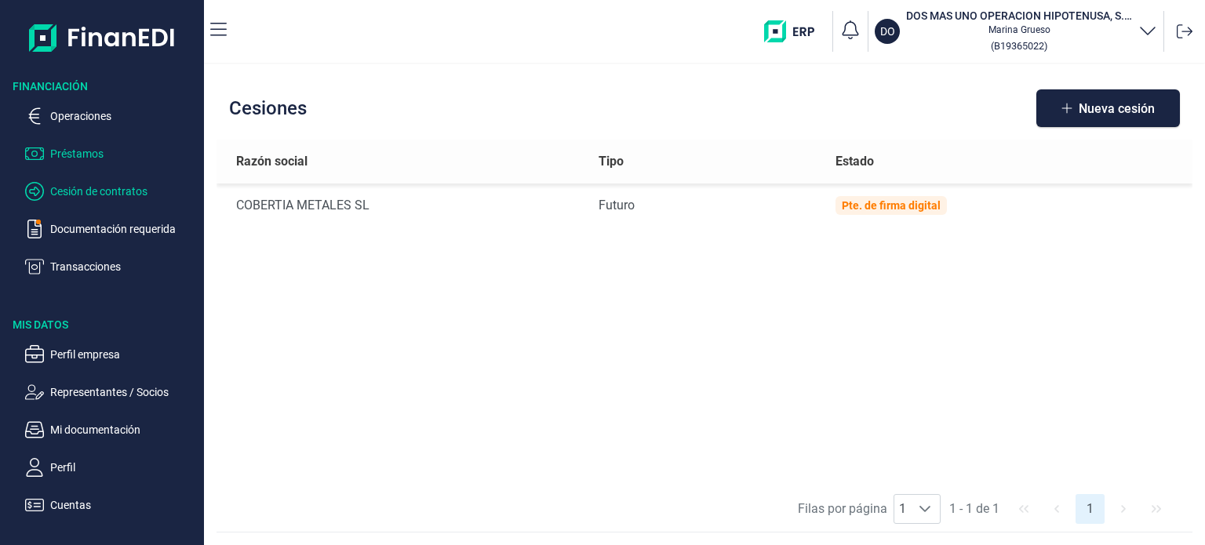
click at [107, 156] on p "Préstamos" at bounding box center [123, 153] width 147 height 19
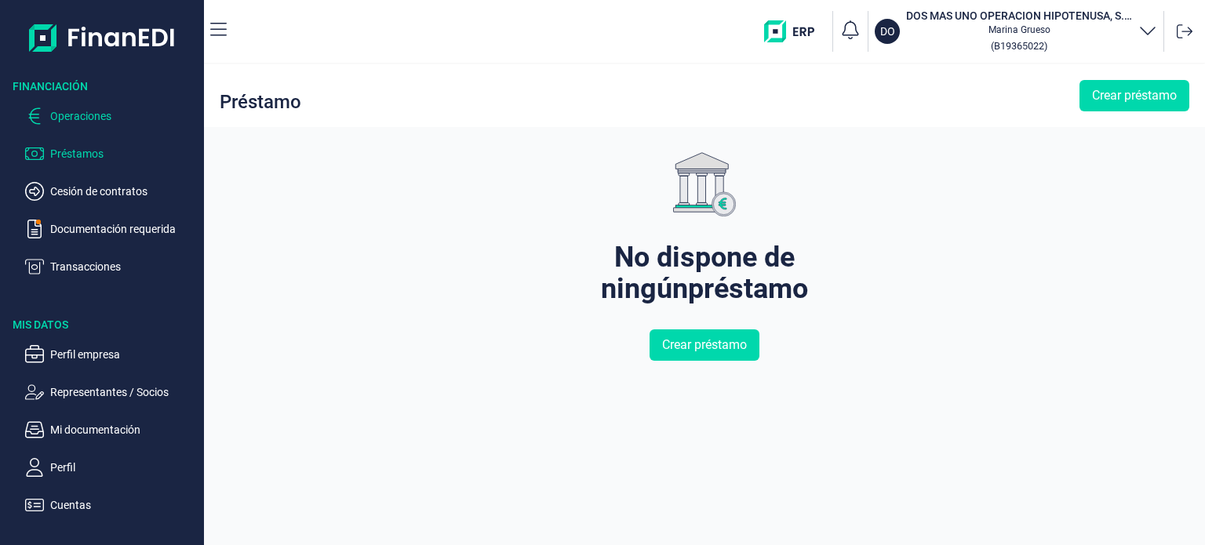
click at [88, 119] on p "Operaciones" at bounding box center [123, 116] width 147 height 19
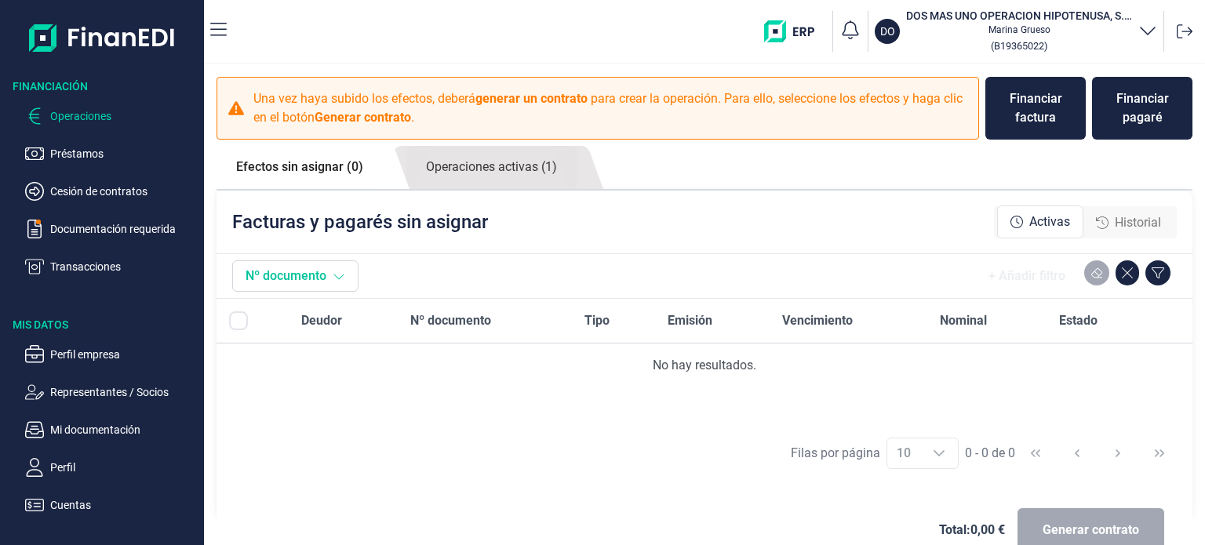
click at [332, 289] on button "Nº documento" at bounding box center [295, 275] width 126 height 31
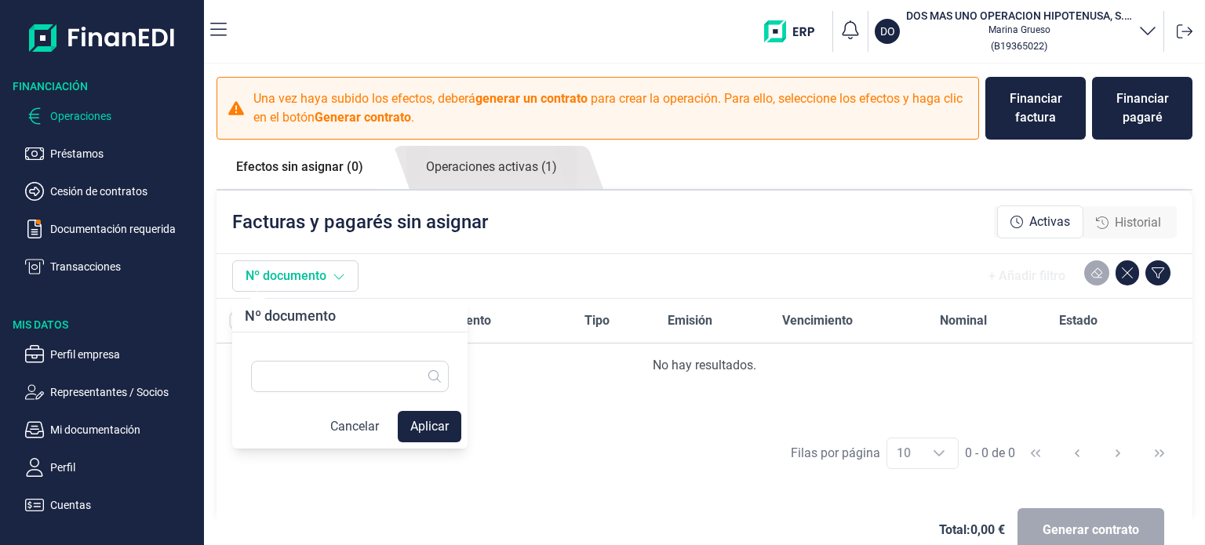
click at [339, 276] on icon at bounding box center [339, 276] width 13 height 13
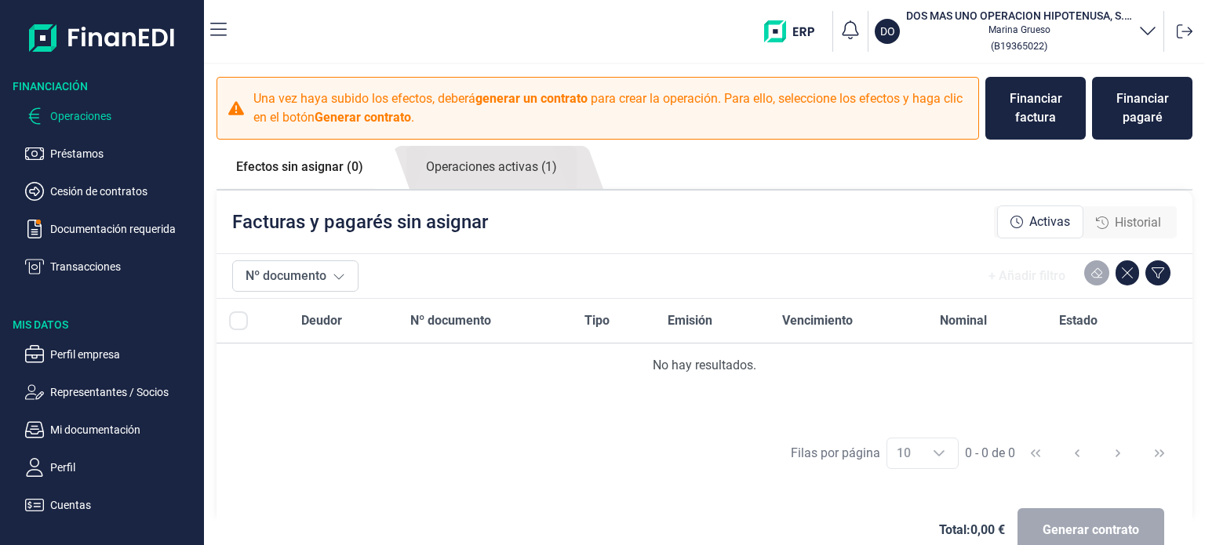
click at [912, 256] on div "Nº documento + Añadir filtro" at bounding box center [704, 276] width 944 height 44
click at [1114, 225] on span "Historial" at bounding box center [1137, 222] width 46 height 19
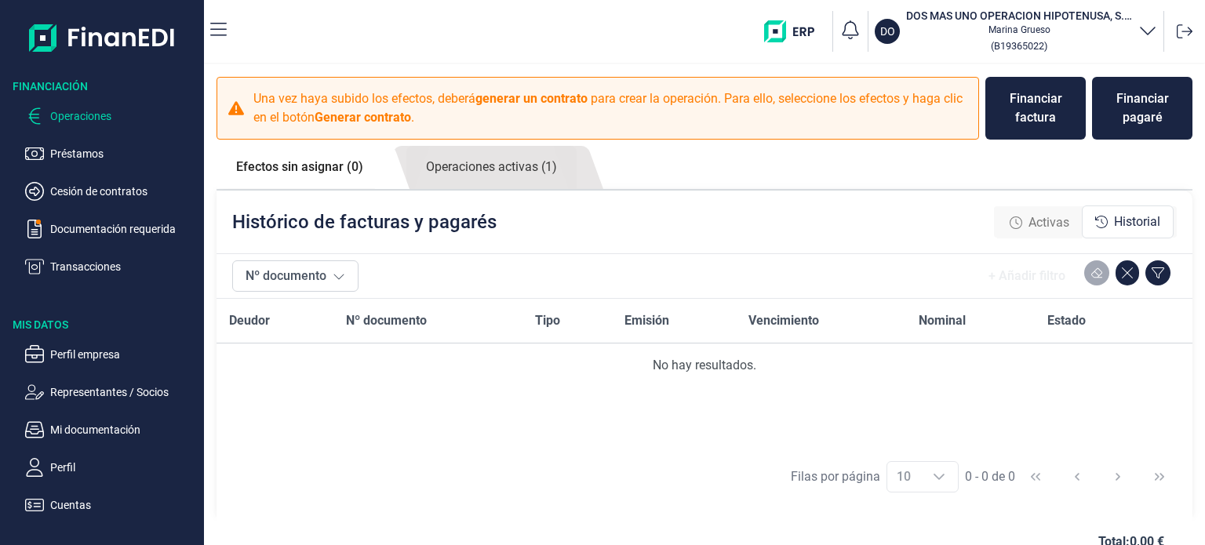
click at [1041, 222] on span "Activas" at bounding box center [1048, 222] width 41 height 19
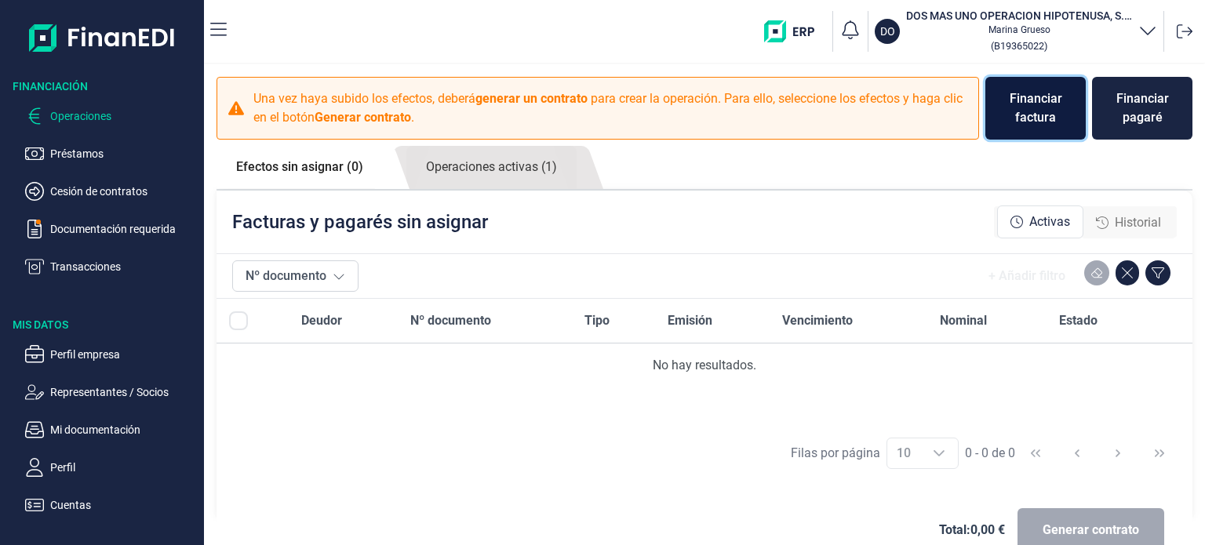
click at [1032, 100] on div "Financiar factura" at bounding box center [1035, 108] width 75 height 38
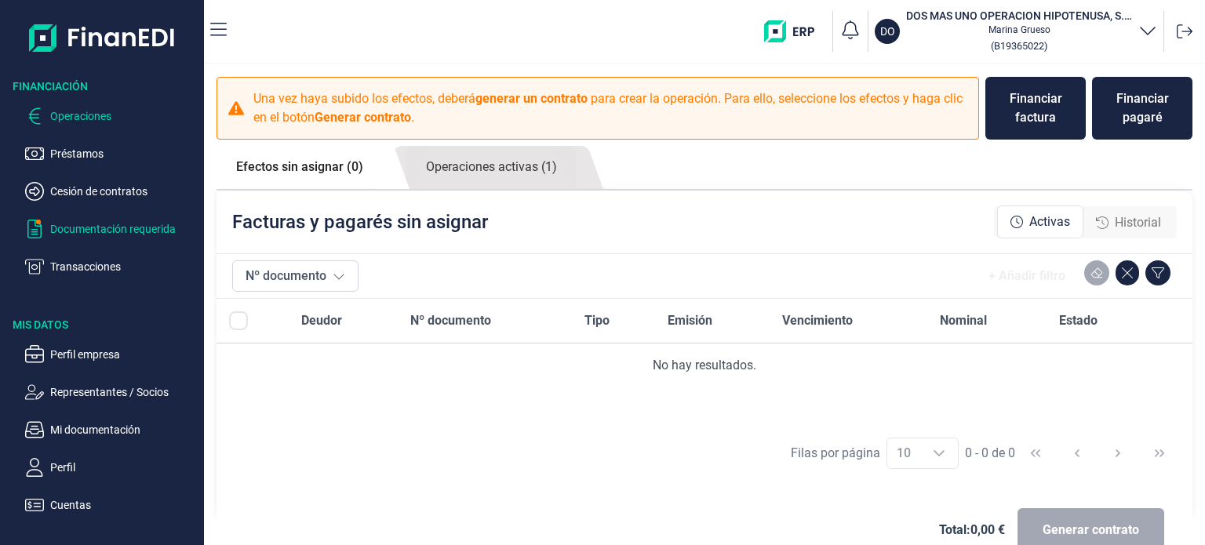
click at [106, 224] on p "Documentación requerida" at bounding box center [123, 229] width 147 height 19
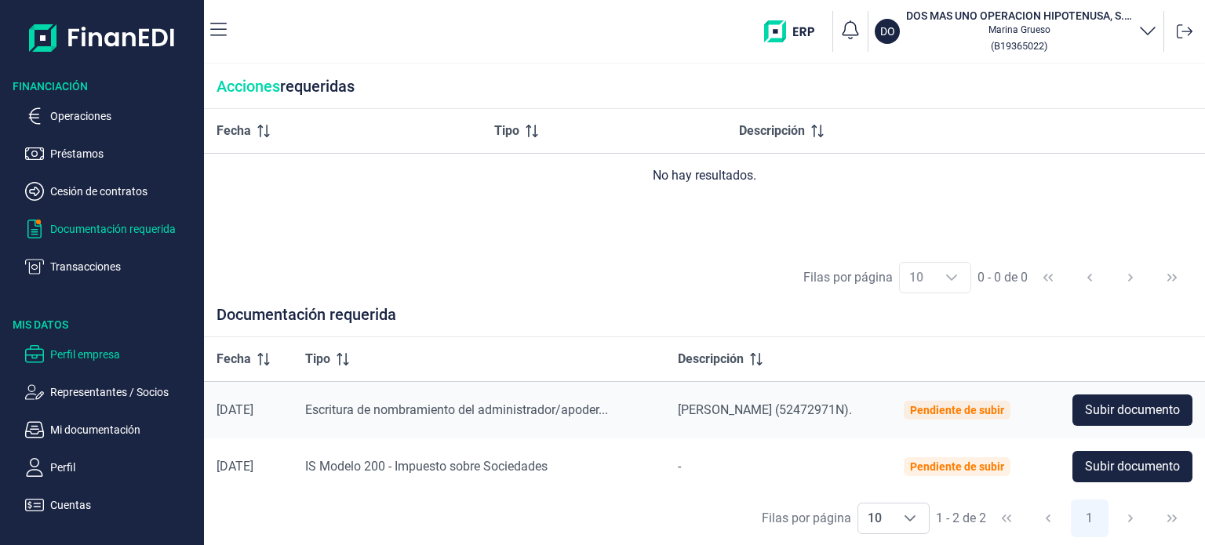
click at [106, 352] on p "Perfil empresa" at bounding box center [123, 354] width 147 height 19
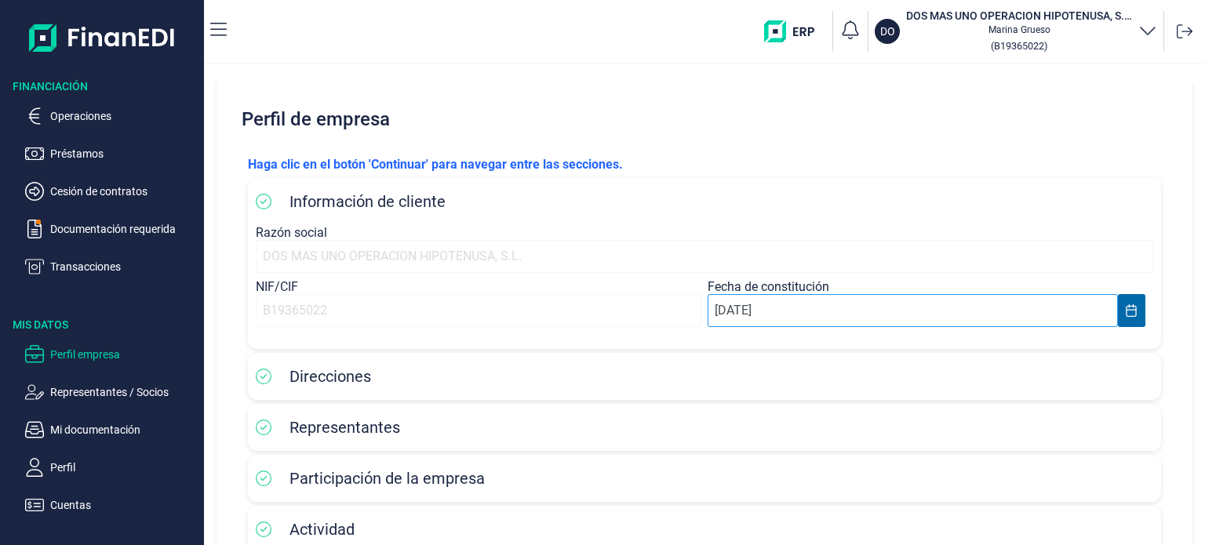
scroll to position [145, 0]
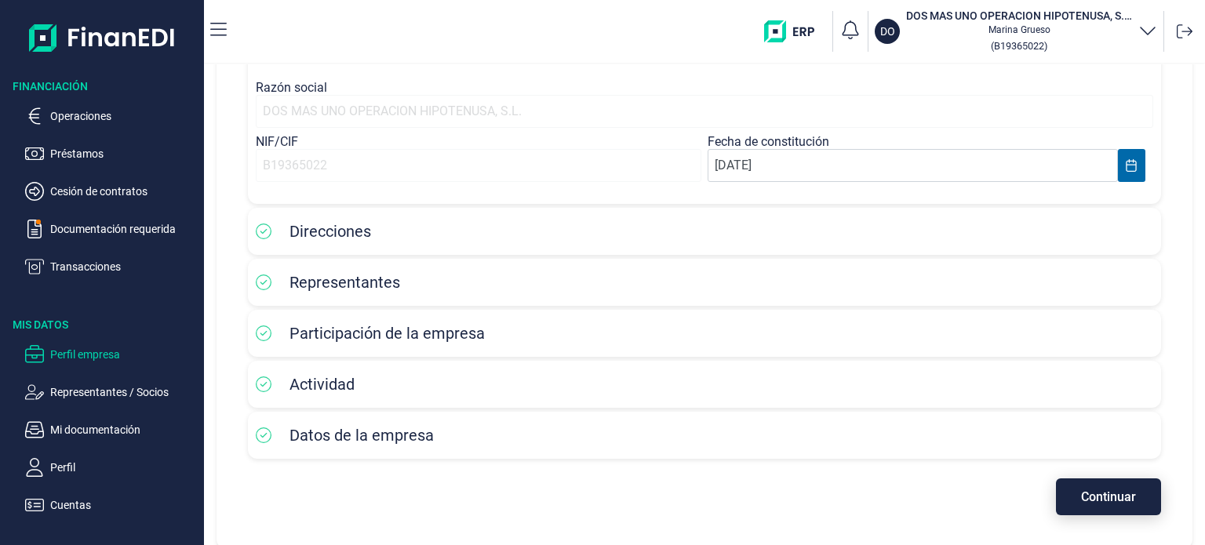
click at [1079, 504] on button "Continuar" at bounding box center [1108, 496] width 105 height 37
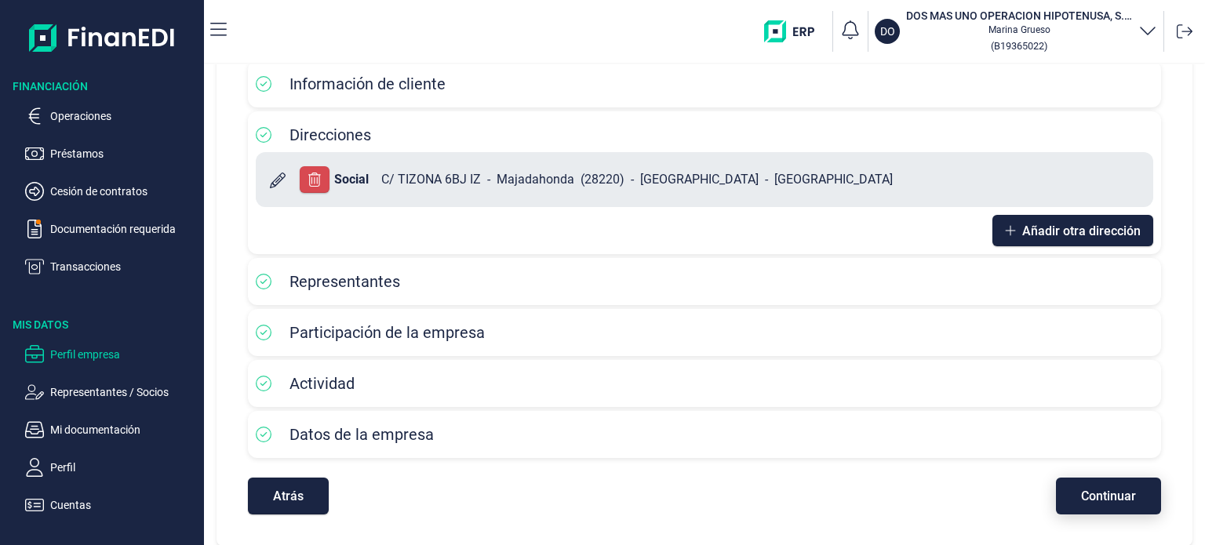
click at [1079, 504] on button "Continuar" at bounding box center [1108, 496] width 105 height 37
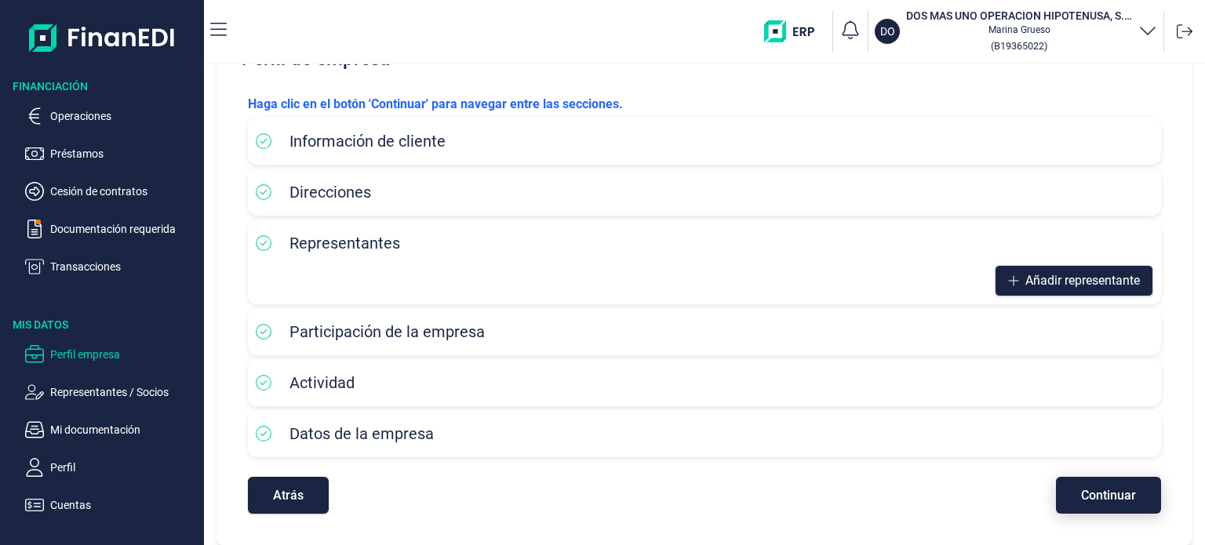
scroll to position [115, 0]
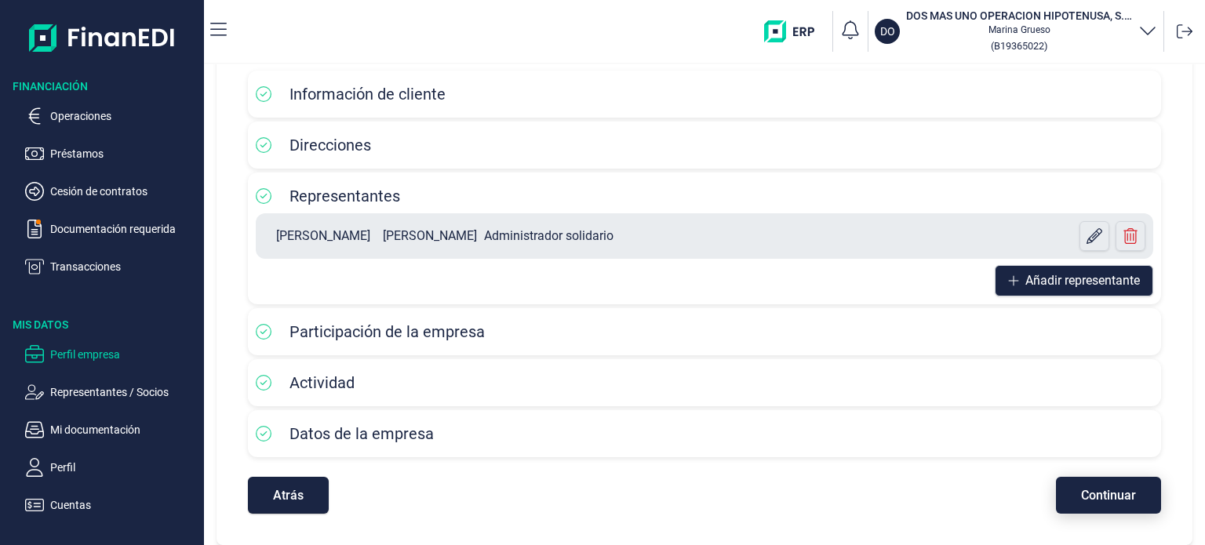
click at [1079, 504] on button "Continuar" at bounding box center [1108, 495] width 105 height 37
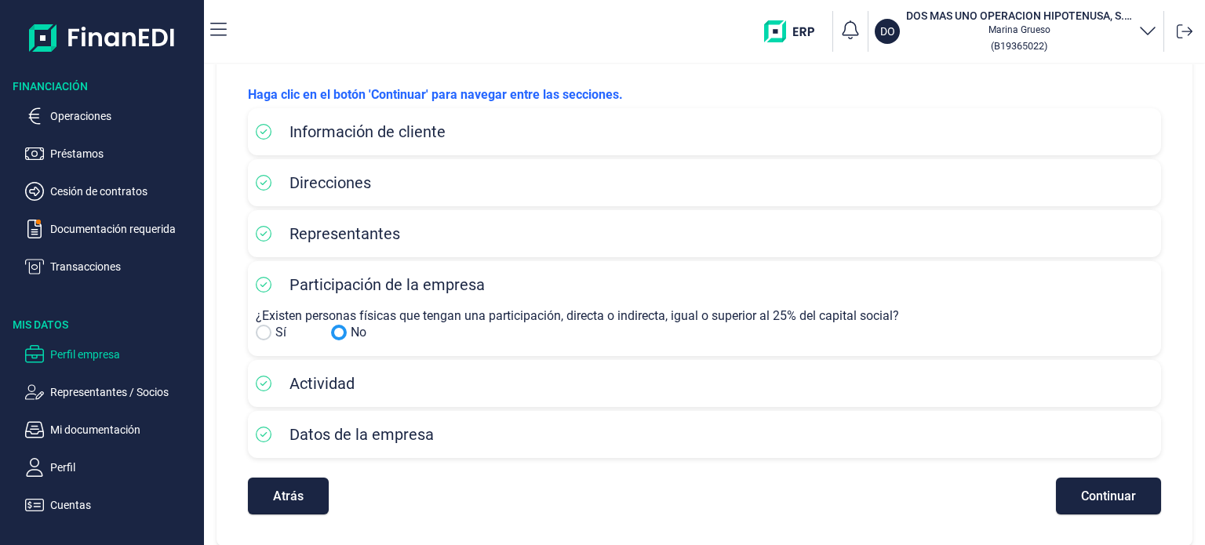
click at [265, 327] on input "No" at bounding box center [264, 333] width 16 height 16
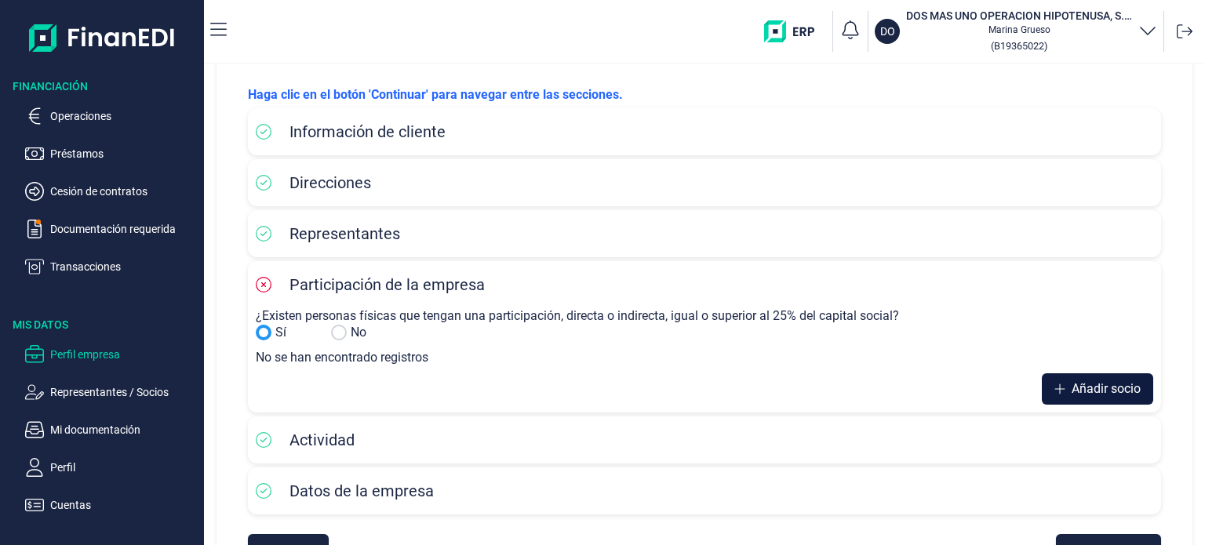
click at [1054, 392] on icon at bounding box center [1059, 389] width 11 height 13
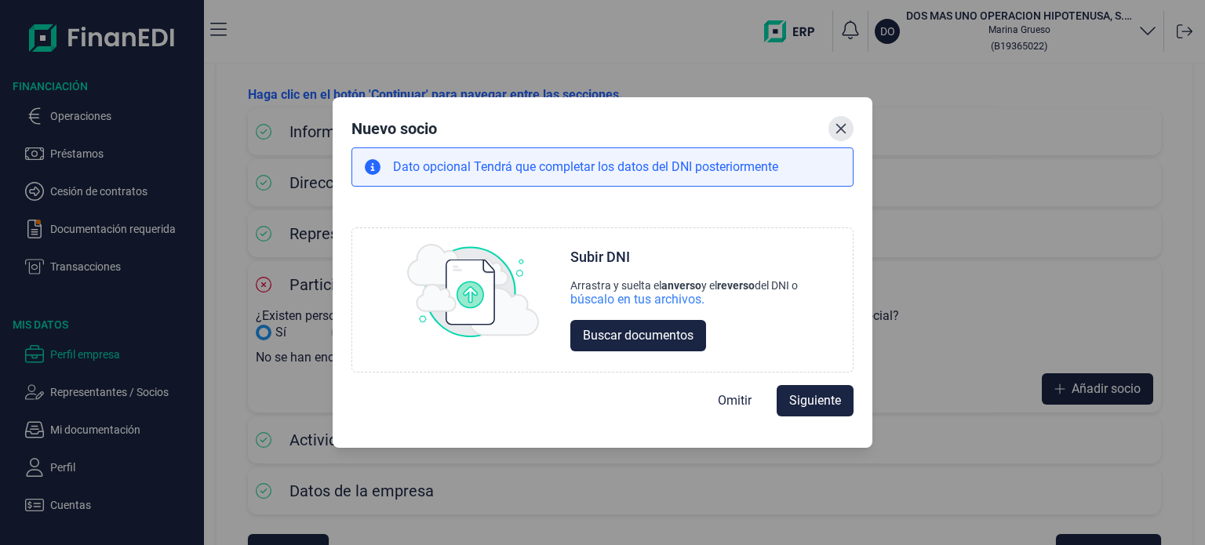
click at [838, 125] on icon "Close" at bounding box center [841, 128] width 10 height 10
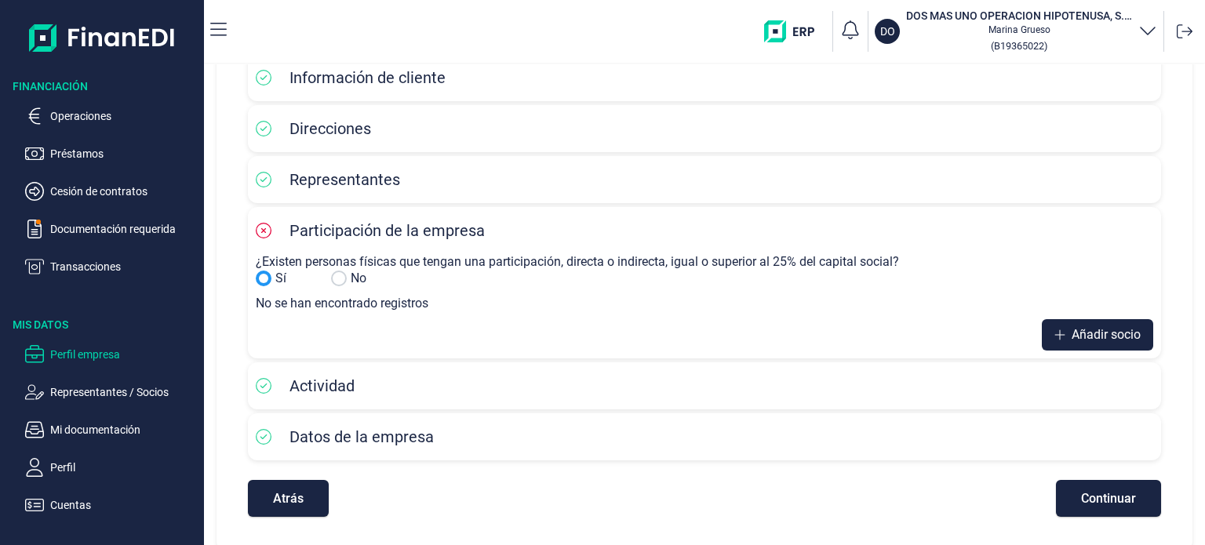
scroll to position [126, 0]
